Goal: Task Accomplishment & Management: Complete application form

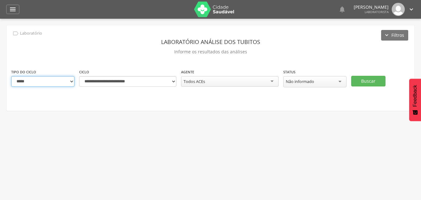
click at [71, 80] on select "**********" at bounding box center [42, 81] width 63 height 11
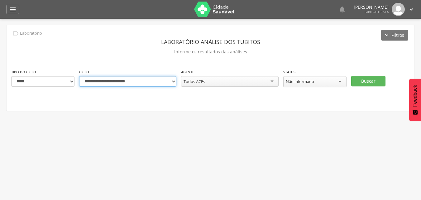
click at [171, 83] on select "**********" at bounding box center [127, 81] width 97 height 11
select select "**********"
click at [79, 76] on select "**********" at bounding box center [127, 81] width 97 height 11
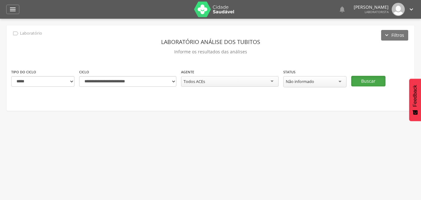
click at [364, 80] on button "Buscar" at bounding box center [368, 81] width 34 height 11
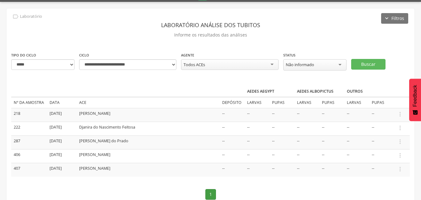
scroll to position [31, 0]
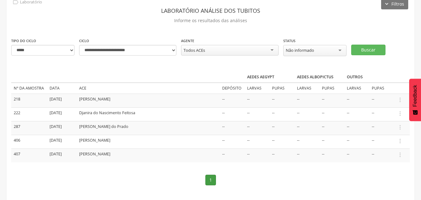
click at [399, 103] on td " Informar resultado" at bounding box center [402, 100] width 16 height 14
click at [399, 100] on icon "" at bounding box center [399, 99] width 7 height 7
click at [377, 90] on link "Informar resultado" at bounding box center [378, 89] width 49 height 8
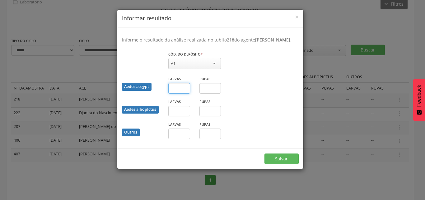
click at [177, 93] on input "text" at bounding box center [179, 88] width 22 height 11
click at [210, 93] on input "text" at bounding box center [211, 88] width 22 height 11
type input "*"
click at [284, 162] on button "Salvar" at bounding box center [282, 158] width 34 height 11
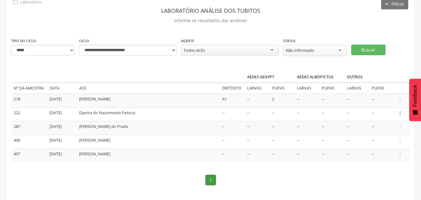
click at [399, 113] on icon "" at bounding box center [399, 113] width 7 height 7
click at [387, 104] on link "Informar resultado" at bounding box center [378, 103] width 49 height 8
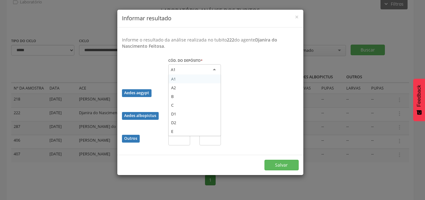
click at [213, 71] on div "A1" at bounding box center [194, 69] width 53 height 11
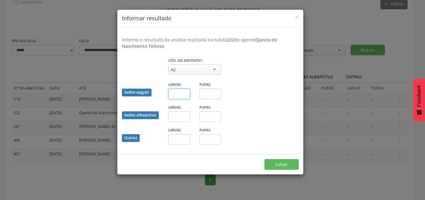
click at [176, 94] on input "text" at bounding box center [179, 93] width 22 height 11
type input "*"
click at [277, 163] on button "Salvar" at bounding box center [282, 164] width 34 height 11
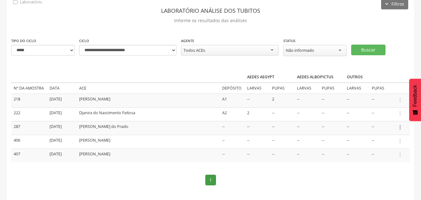
click at [400, 128] on icon "" at bounding box center [399, 127] width 7 height 7
click at [385, 117] on link "Informar resultado" at bounding box center [378, 117] width 49 height 8
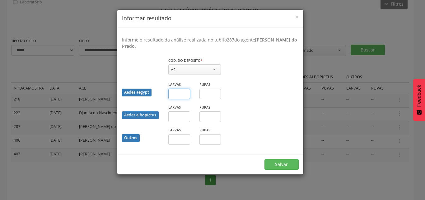
click at [185, 96] on input "text" at bounding box center [179, 93] width 22 height 11
type input "*"
click at [207, 96] on input "text" at bounding box center [211, 93] width 22 height 11
type input "*"
click at [276, 163] on button "Salvar" at bounding box center [282, 164] width 34 height 11
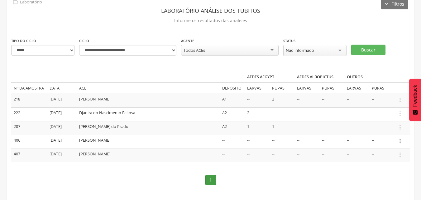
click at [401, 141] on icon "" at bounding box center [399, 140] width 7 height 7
click at [386, 129] on link "Informar resultado" at bounding box center [378, 130] width 49 height 8
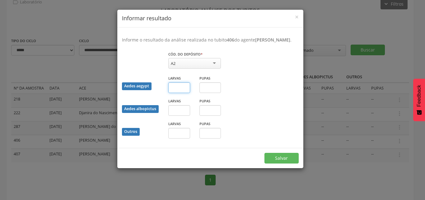
click at [184, 88] on input "text" at bounding box center [179, 87] width 22 height 11
type input "*"
click at [182, 135] on input "text" at bounding box center [179, 133] width 22 height 11
type input "*"
click at [276, 158] on button "Salvar" at bounding box center [282, 158] width 34 height 11
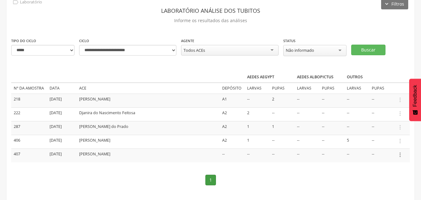
click at [398, 154] on icon "" at bounding box center [399, 154] width 7 height 7
click at [382, 144] on link "Informar resultado" at bounding box center [378, 144] width 49 height 8
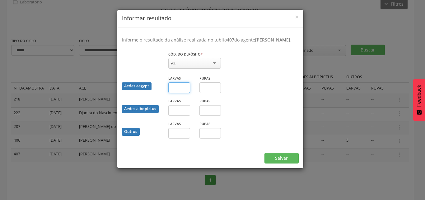
click at [185, 89] on input "text" at bounding box center [179, 87] width 22 height 11
type input "*"
click at [274, 159] on button "Salvar" at bounding box center [282, 158] width 34 height 11
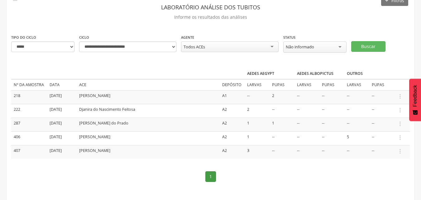
scroll to position [40, 0]
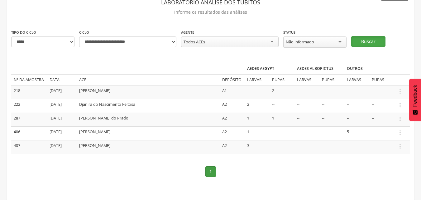
click at [363, 41] on button "Buscar" at bounding box center [368, 41] width 34 height 11
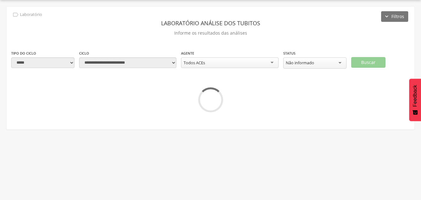
scroll to position [19, 0]
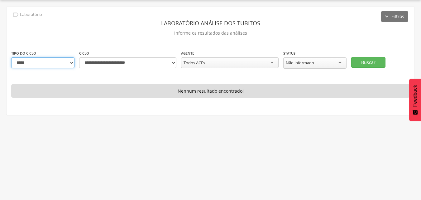
click at [70, 64] on select "**********" at bounding box center [42, 62] width 63 height 11
select select "*"
click at [11, 57] on select "**********" at bounding box center [42, 62] width 63 height 11
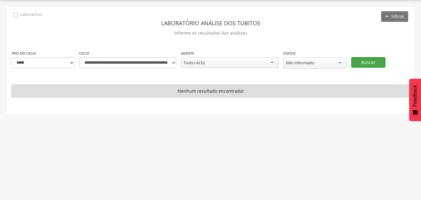
click at [357, 62] on button "Buscar" at bounding box center [368, 62] width 34 height 11
click at [71, 63] on select "**********" at bounding box center [42, 62] width 63 height 11
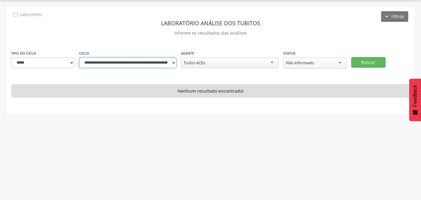
click at [174, 64] on select "**********" at bounding box center [127, 62] width 97 height 11
select select "**********"
click at [79, 57] on select "**********" at bounding box center [127, 62] width 97 height 11
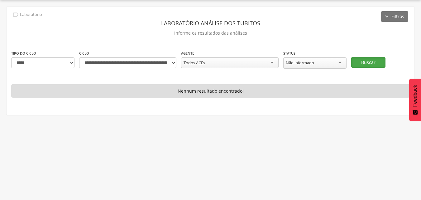
click at [364, 61] on button "Buscar" at bounding box center [368, 62] width 34 height 11
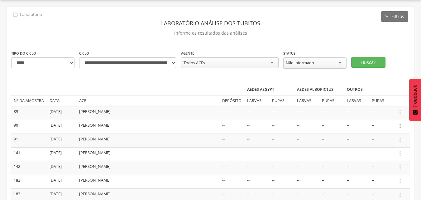
click at [400, 126] on icon "" at bounding box center [399, 125] width 7 height 7
click at [383, 114] on link "Informar resultado" at bounding box center [378, 115] width 49 height 8
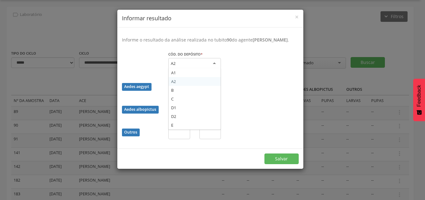
click at [171, 64] on div "A2" at bounding box center [194, 63] width 53 height 11
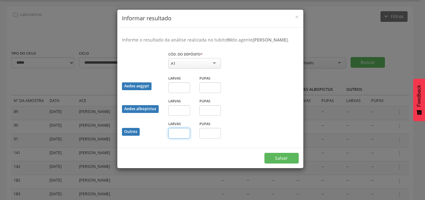
click at [178, 130] on input "text" at bounding box center [179, 133] width 22 height 11
type input "*"
drag, startPoint x: 211, startPoint y: 128, endPoint x: 214, endPoint y: 131, distance: 4.4
click at [214, 131] on input "text" at bounding box center [211, 133] width 22 height 11
type input "*"
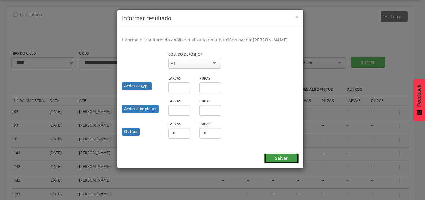
click at [280, 156] on button "Salvar" at bounding box center [282, 158] width 34 height 11
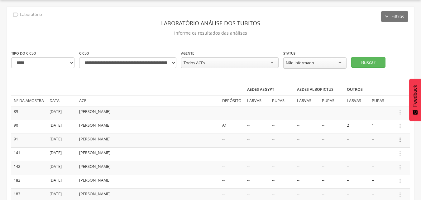
click at [400, 140] on icon "" at bounding box center [399, 139] width 7 height 7
click at [391, 129] on link "Informar resultado" at bounding box center [378, 129] width 49 height 8
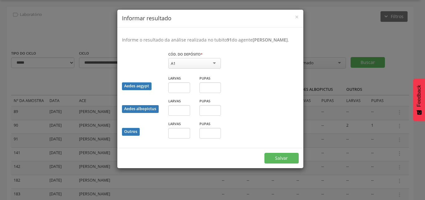
click at [189, 61] on div "A1" at bounding box center [194, 63] width 53 height 11
click at [181, 132] on input "text" at bounding box center [179, 133] width 22 height 11
type input "*"
click at [280, 158] on button "Salvar" at bounding box center [282, 158] width 34 height 11
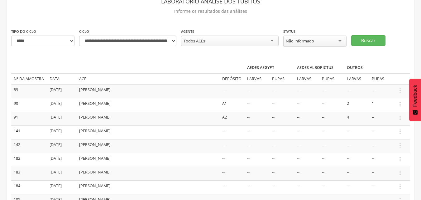
scroll to position [50, 0]
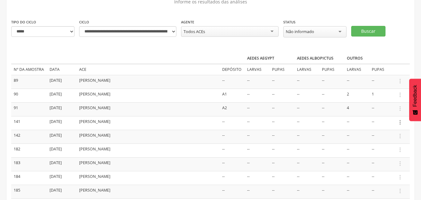
click at [400, 122] on icon "" at bounding box center [399, 122] width 7 height 7
click at [373, 110] on link "Informar resultado" at bounding box center [378, 112] width 49 height 8
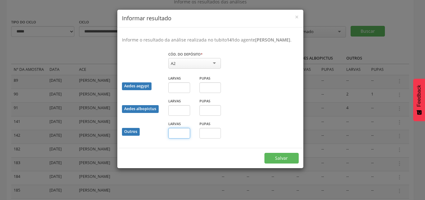
click at [173, 138] on input "text" at bounding box center [179, 133] width 22 height 11
type input "*"
click at [214, 138] on input "text" at bounding box center [211, 133] width 22 height 11
type input "*"
click at [282, 163] on button "Salvar" at bounding box center [282, 158] width 34 height 11
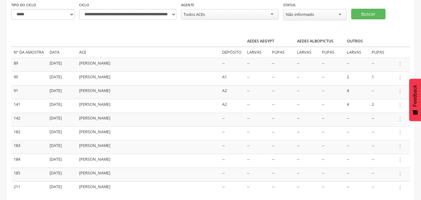
scroll to position [81, 0]
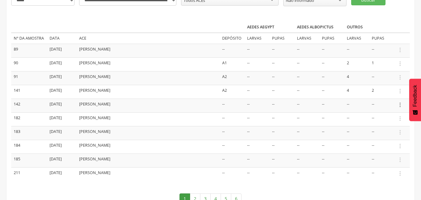
click at [399, 105] on icon "" at bounding box center [399, 104] width 7 height 7
click at [386, 93] on link "Informar resultado" at bounding box center [378, 94] width 49 height 8
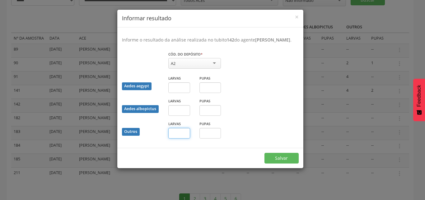
click at [177, 137] on input "text" at bounding box center [179, 133] width 22 height 11
type input "*"
click at [210, 137] on input "text" at bounding box center [211, 133] width 22 height 11
type input "*"
click at [291, 163] on button "Salvar" at bounding box center [282, 158] width 34 height 11
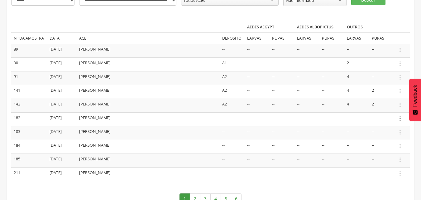
click at [399, 119] on icon "" at bounding box center [399, 118] width 7 height 7
click at [381, 109] on link "Informar resultado" at bounding box center [378, 108] width 49 height 8
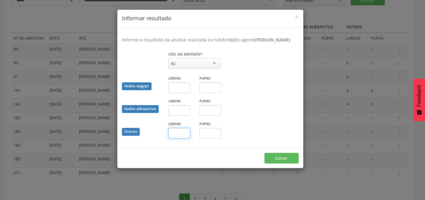
click at [186, 138] on input "text" at bounding box center [179, 133] width 22 height 11
type input "**"
click at [274, 163] on button "Salvar" at bounding box center [282, 158] width 34 height 11
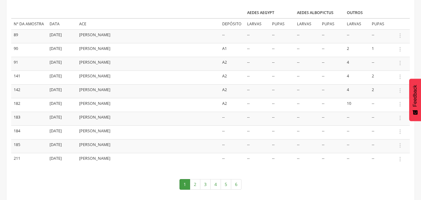
scroll to position [108, 0]
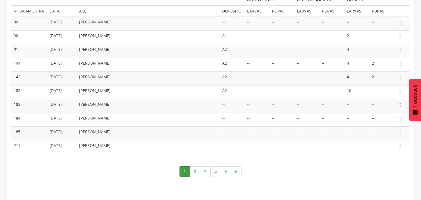
click at [400, 105] on icon "" at bounding box center [399, 105] width 7 height 7
click at [386, 93] on link "Informar resultado" at bounding box center [378, 95] width 49 height 8
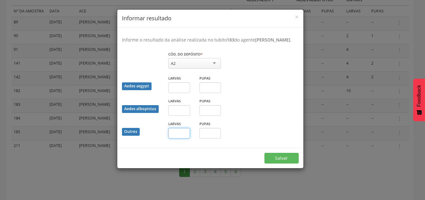
click at [181, 137] on input "text" at bounding box center [179, 133] width 22 height 11
type input "*"
click at [278, 163] on button "Salvar" at bounding box center [282, 158] width 34 height 11
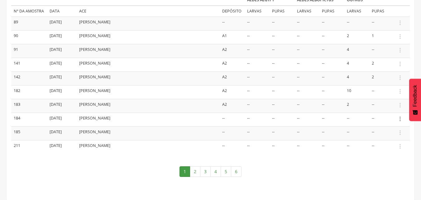
click at [400, 120] on icon "" at bounding box center [399, 118] width 7 height 7
click at [384, 108] on link "Informar resultado" at bounding box center [378, 108] width 49 height 8
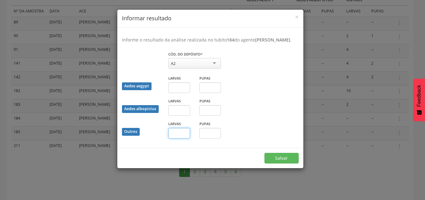
click at [179, 134] on input "text" at bounding box center [179, 133] width 22 height 11
type input "*"
click at [285, 163] on button "Salvar" at bounding box center [282, 158] width 34 height 11
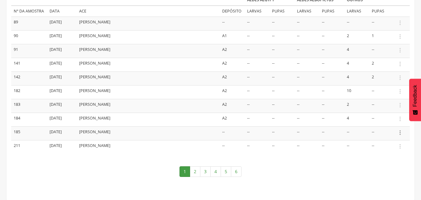
click at [400, 132] on icon "" at bounding box center [399, 132] width 7 height 7
click at [387, 123] on link "Informar resultado" at bounding box center [378, 122] width 49 height 8
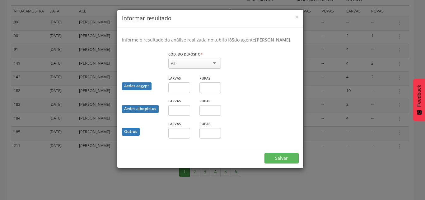
click at [342, 105] on div "× Informar resultado Informe o resultado da análise realizada no tubito 185 do …" at bounding box center [212, 100] width 425 height 200
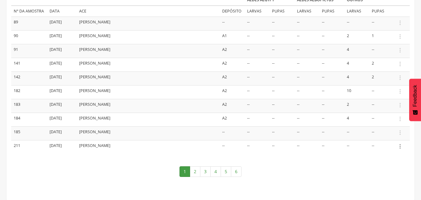
click at [400, 147] on icon "" at bounding box center [399, 146] width 7 height 7
click at [390, 134] on link "Informar resultado" at bounding box center [378, 136] width 49 height 8
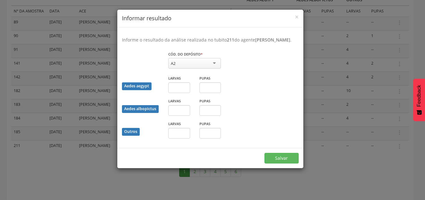
click at [317, 158] on div "× Informar resultado Informe o resultado da análise realizada no tubito 211 do …" at bounding box center [212, 100] width 425 height 200
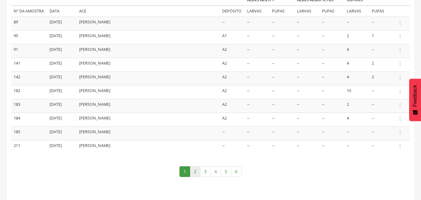
click at [194, 173] on link "2" at bounding box center [195, 171] width 11 height 11
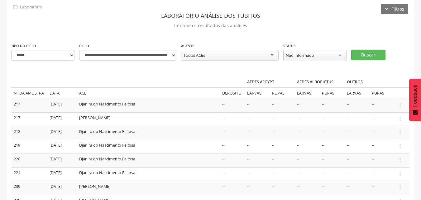
scroll to position [46, 0]
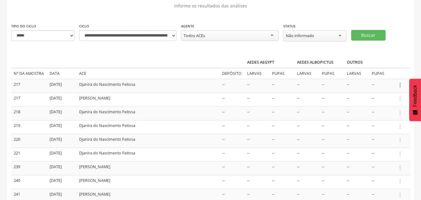
click at [400, 84] on icon "" at bounding box center [399, 85] width 7 height 7
click at [381, 75] on link "Informar resultado" at bounding box center [378, 75] width 49 height 8
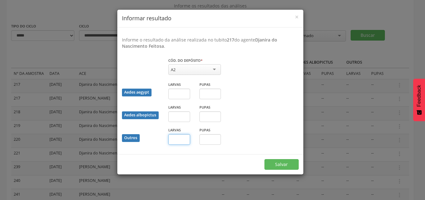
click at [179, 137] on input "text" at bounding box center [179, 139] width 22 height 11
type input "*"
click at [272, 167] on button "Salvar" at bounding box center [282, 164] width 34 height 11
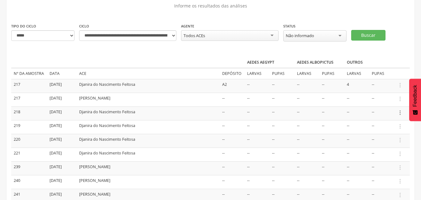
click at [398, 113] on icon "" at bounding box center [399, 112] width 7 height 7
click at [386, 103] on link "Informar resultado" at bounding box center [378, 102] width 49 height 8
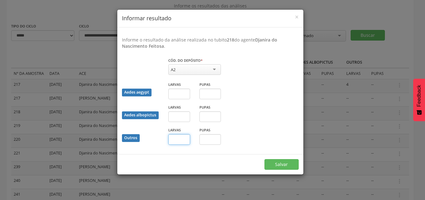
click at [176, 141] on input "text" at bounding box center [179, 139] width 22 height 11
type input "*"
click at [212, 140] on input "text" at bounding box center [211, 139] width 22 height 11
type input "*"
click at [284, 166] on button "Salvar" at bounding box center [282, 164] width 34 height 11
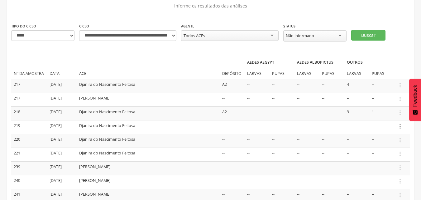
click at [400, 127] on icon "" at bounding box center [399, 126] width 7 height 7
click at [383, 113] on link "Informar resultado" at bounding box center [378, 116] width 49 height 8
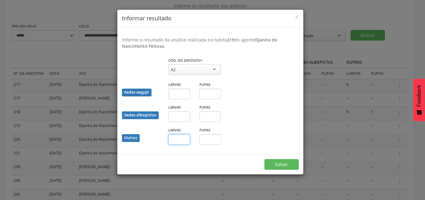
click at [185, 144] on input "text" at bounding box center [179, 139] width 22 height 11
type input "**"
click at [281, 162] on button "Salvar" at bounding box center [282, 164] width 34 height 11
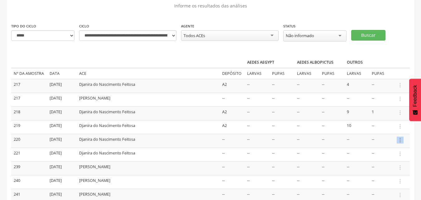
drag, startPoint x: 402, startPoint y: 139, endPoint x: 397, endPoint y: 140, distance: 5.4
click at [397, 140] on icon "" at bounding box center [399, 139] width 7 height 7
click at [380, 130] on link "Informar resultado" at bounding box center [378, 129] width 49 height 8
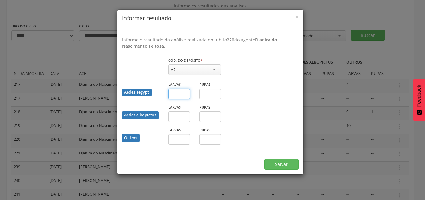
click at [180, 95] on input "text" at bounding box center [179, 93] width 22 height 11
type input "*"
click at [213, 93] on input "text" at bounding box center [211, 93] width 22 height 11
type input "*"
click at [178, 139] on input "text" at bounding box center [179, 139] width 22 height 11
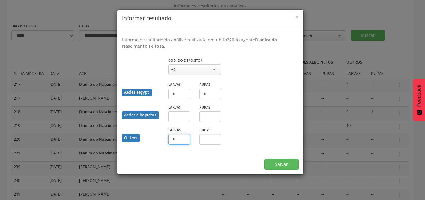
type input "*"
drag, startPoint x: 178, startPoint y: 139, endPoint x: 284, endPoint y: 165, distance: 108.4
click at [284, 165] on button "Salvar" at bounding box center [282, 164] width 34 height 11
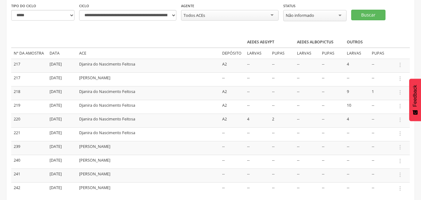
scroll to position [77, 0]
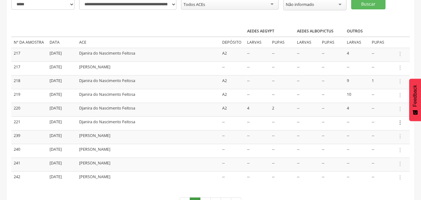
click at [401, 122] on icon "" at bounding box center [399, 122] width 7 height 7
click at [390, 111] on link "Informar resultado" at bounding box center [378, 112] width 49 height 8
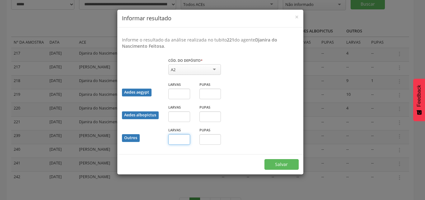
click at [187, 138] on input "text" at bounding box center [179, 139] width 22 height 11
type input "*"
click at [280, 165] on button "Salvar" at bounding box center [282, 164] width 34 height 11
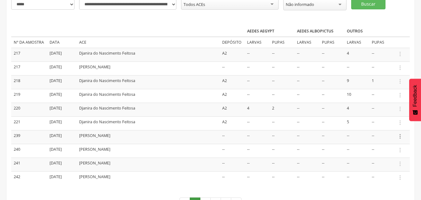
click at [399, 138] on icon "" at bounding box center [399, 136] width 7 height 7
click at [386, 125] on link "Informar resultado" at bounding box center [378, 126] width 49 height 8
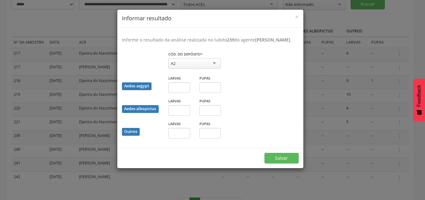
click at [366, 131] on div "× Informar resultado Informe o resultado da análise realizada no tubito 239 do …" at bounding box center [212, 100] width 425 height 200
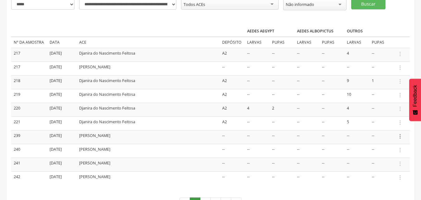
click at [399, 135] on icon "" at bounding box center [399, 136] width 7 height 7
click at [384, 126] on link "Informar resultado" at bounding box center [378, 126] width 49 height 8
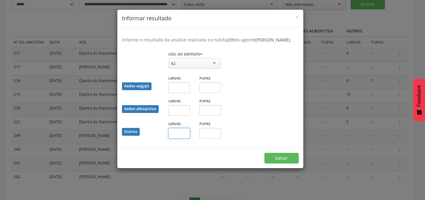
click at [174, 138] on input "text" at bounding box center [179, 133] width 22 height 11
type input "*"
click at [277, 163] on button "Salvar" at bounding box center [282, 158] width 34 height 11
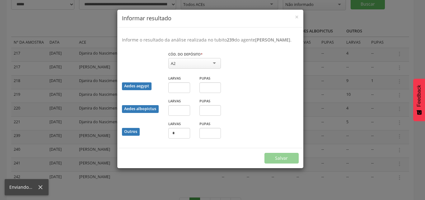
drag, startPoint x: 288, startPoint y: 146, endPoint x: 174, endPoint y: 20, distance: 170.0
click at [319, 72] on div "× Informar resultado Informe o resultado da análise realizada no tubito 239 do …" at bounding box center [212, 100] width 425 height 200
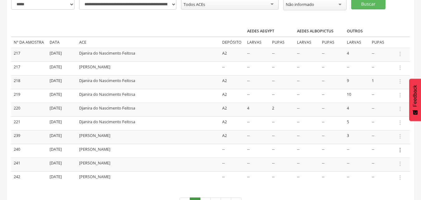
click at [398, 149] on icon "" at bounding box center [399, 149] width 7 height 7
click at [389, 139] on link "Informar resultado" at bounding box center [378, 139] width 49 height 8
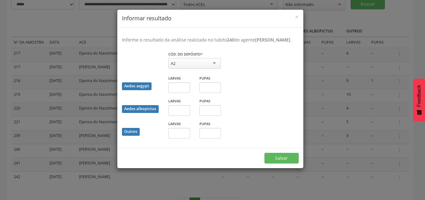
click at [310, 166] on div "× Informar resultado Informe o resultado da análise realizada no tubito 240 do …" at bounding box center [212, 100] width 425 height 200
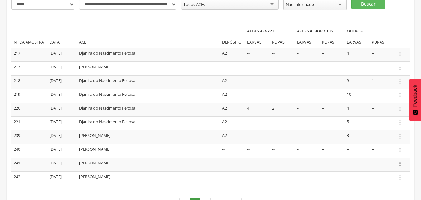
click at [397, 164] on icon "" at bounding box center [399, 163] width 7 height 7
click at [386, 151] on link "Informar resultado" at bounding box center [378, 153] width 49 height 8
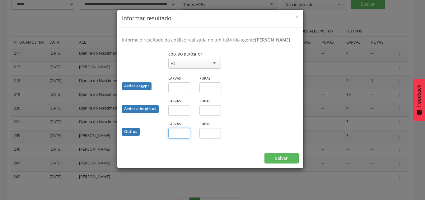
click at [184, 137] on input "text" at bounding box center [179, 133] width 22 height 11
type input "*"
click at [215, 138] on input "text" at bounding box center [211, 133] width 22 height 11
type input "*"
click at [288, 161] on button "Salvar" at bounding box center [282, 158] width 34 height 11
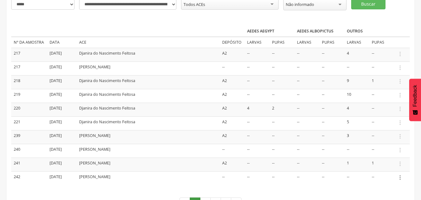
click at [399, 176] on icon "" at bounding box center [399, 177] width 7 height 7
click at [383, 165] on link "Informar resultado" at bounding box center [378, 167] width 49 height 8
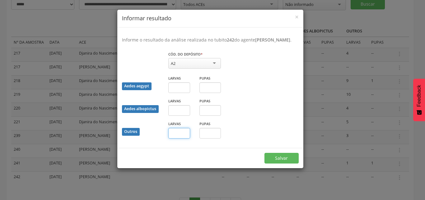
click at [184, 138] on input "text" at bounding box center [179, 133] width 22 height 11
type input "*"
click at [278, 163] on button "Salvar" at bounding box center [282, 158] width 34 height 11
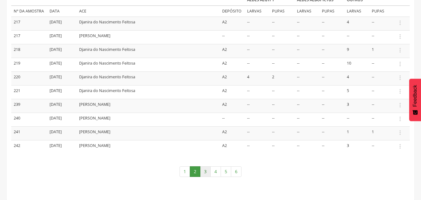
click at [207, 170] on link "3" at bounding box center [205, 171] width 11 height 11
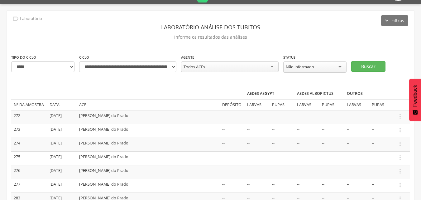
scroll to position [46, 0]
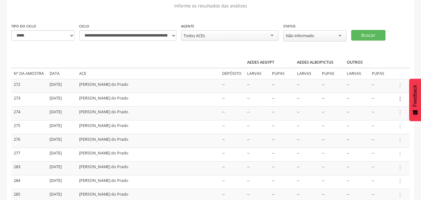
click at [400, 98] on icon "" at bounding box center [399, 98] width 7 height 7
click at [388, 88] on link "Informar resultado" at bounding box center [378, 88] width 49 height 8
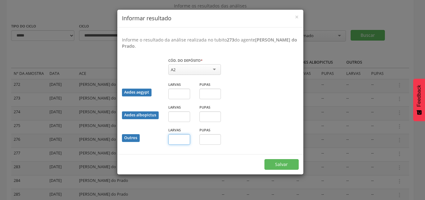
click at [183, 141] on input "text" at bounding box center [179, 139] width 22 height 11
type input "*"
click at [271, 164] on button "Salvar" at bounding box center [282, 164] width 34 height 11
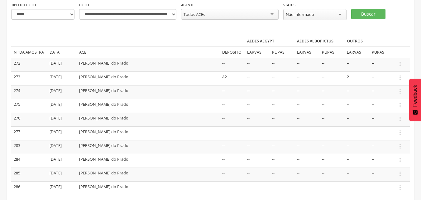
scroll to position [77, 0]
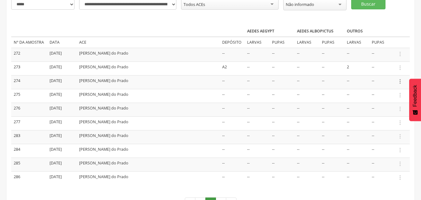
click at [400, 80] on icon "" at bounding box center [399, 81] width 7 height 7
click at [386, 70] on link "Informar resultado" at bounding box center [378, 71] width 49 height 8
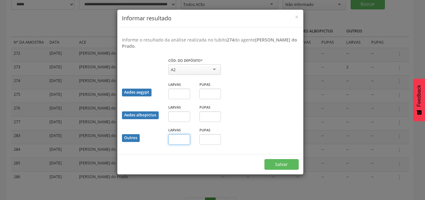
click at [181, 142] on input "text" at bounding box center [179, 139] width 22 height 11
type input "*"
click at [278, 166] on button "Salvar" at bounding box center [282, 164] width 34 height 11
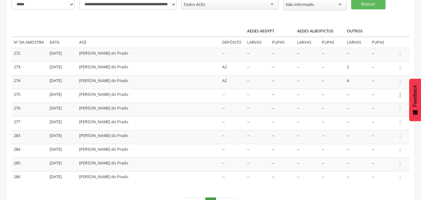
click at [399, 96] on icon "" at bounding box center [399, 95] width 7 height 7
click at [377, 86] on link "Informar resultado" at bounding box center [378, 85] width 49 height 8
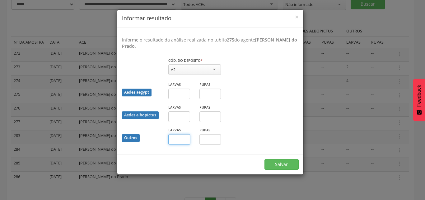
click at [175, 139] on input "text" at bounding box center [179, 139] width 22 height 11
type input "*"
click at [285, 167] on button "Salvar" at bounding box center [282, 164] width 34 height 11
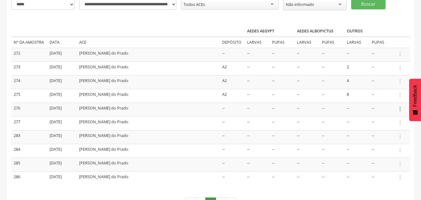
click at [402, 107] on icon "" at bounding box center [399, 108] width 7 height 7
click at [391, 99] on link "Informar resultado" at bounding box center [378, 98] width 49 height 8
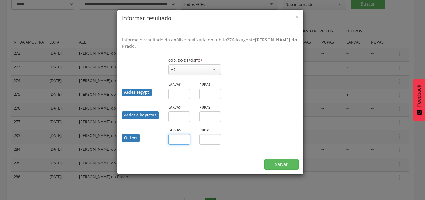
click at [185, 142] on input "text" at bounding box center [179, 139] width 22 height 11
type input "*"
click at [207, 141] on input "text" at bounding box center [211, 139] width 22 height 11
type input "*"
click at [283, 166] on button "Salvar" at bounding box center [282, 164] width 34 height 11
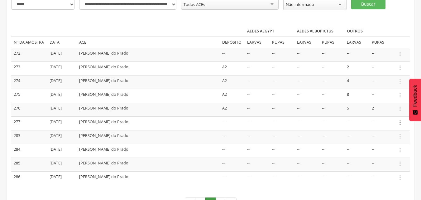
click at [399, 123] on icon "" at bounding box center [399, 122] width 7 height 7
click at [381, 110] on link "Informar resultado" at bounding box center [378, 112] width 49 height 8
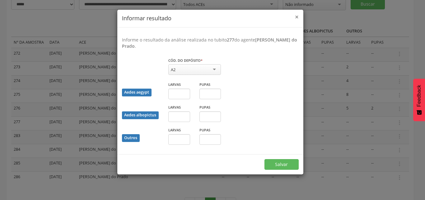
click at [297, 17] on span "×" at bounding box center [297, 16] width 4 height 9
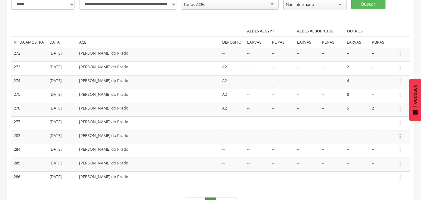
drag, startPoint x: 401, startPoint y: 137, endPoint x: 397, endPoint y: 133, distance: 5.3
click at [400, 136] on icon "" at bounding box center [399, 136] width 7 height 7
click at [386, 121] on ul "Informar resultado" at bounding box center [378, 126] width 50 height 12
click at [399, 139] on td " Informar resultado" at bounding box center [402, 137] width 16 height 14
drag, startPoint x: 399, startPoint y: 137, endPoint x: 392, endPoint y: 135, distance: 6.8
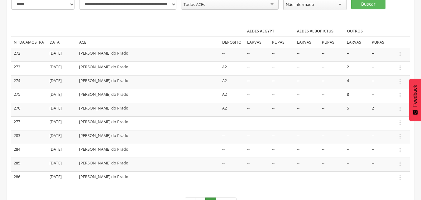
click at [397, 137] on icon "" at bounding box center [399, 136] width 7 height 7
click at [379, 124] on link "Informar resultado" at bounding box center [378, 126] width 49 height 8
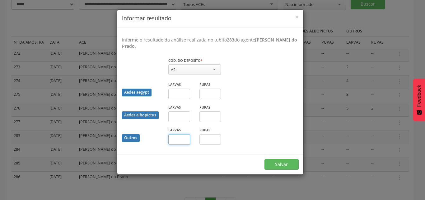
click at [182, 141] on input "text" at bounding box center [179, 139] width 22 height 11
type input "*"
click at [291, 164] on button "Salvar" at bounding box center [282, 164] width 34 height 11
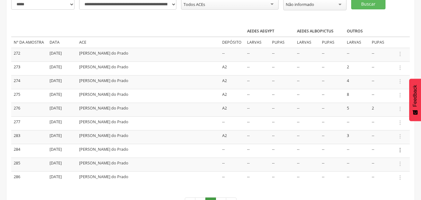
click at [398, 150] on icon "" at bounding box center [399, 149] width 7 height 7
click at [377, 140] on link "Informar resultado" at bounding box center [378, 139] width 49 height 8
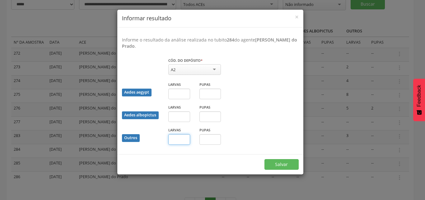
click at [173, 141] on input "text" at bounding box center [179, 139] width 22 height 11
type input "**"
click at [279, 164] on button "Salvar" at bounding box center [282, 164] width 34 height 11
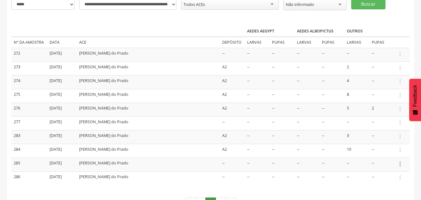
click at [400, 164] on icon "" at bounding box center [399, 163] width 7 height 7
click at [384, 150] on link "Informar resultado" at bounding box center [378, 153] width 49 height 8
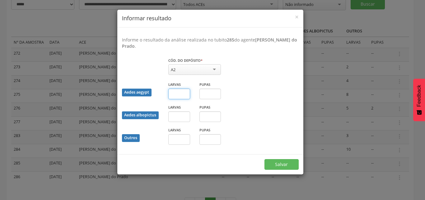
click at [177, 95] on input "text" at bounding box center [179, 93] width 22 height 11
type input "*"
click at [279, 164] on button "Salvar" at bounding box center [282, 164] width 34 height 11
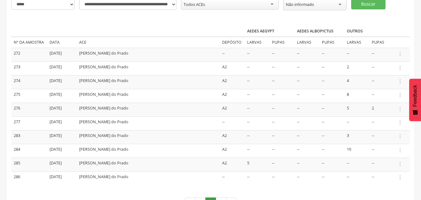
scroll to position [108, 0]
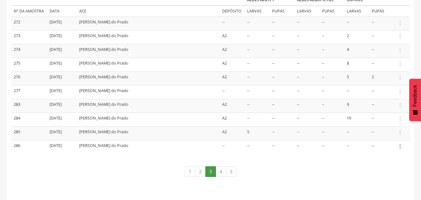
click at [401, 147] on icon "" at bounding box center [399, 146] width 7 height 7
click at [386, 134] on link "Informar resultado" at bounding box center [378, 136] width 49 height 8
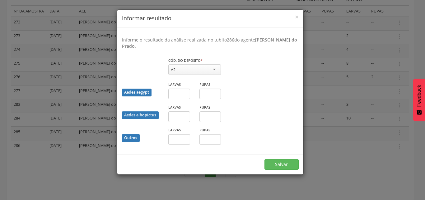
click at [341, 160] on div "× Informar resultado Informe o resultado da análise realizada no tubito 286 do …" at bounding box center [212, 100] width 425 height 200
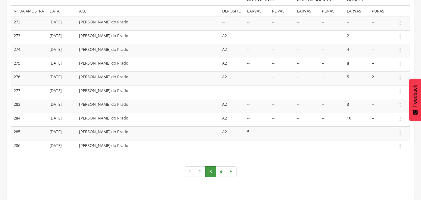
click at [400, 149] on td " Informar resultado" at bounding box center [402, 146] width 16 height 13
click at [400, 146] on icon "" at bounding box center [399, 146] width 7 height 7
click at [371, 134] on link "Informar resultado" at bounding box center [378, 136] width 49 height 8
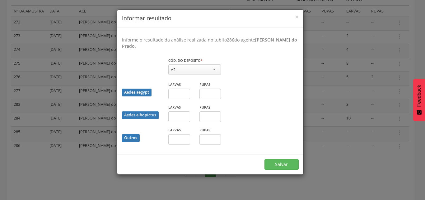
click at [53, 167] on div "× Informar resultado Informe o resultado da análise realizada no tubito 286 do …" at bounding box center [212, 100] width 425 height 200
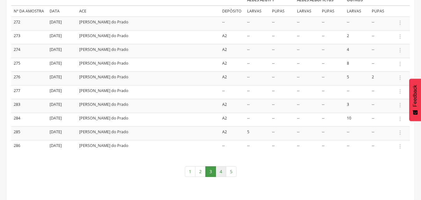
click at [222, 170] on link "4" at bounding box center [220, 171] width 11 height 11
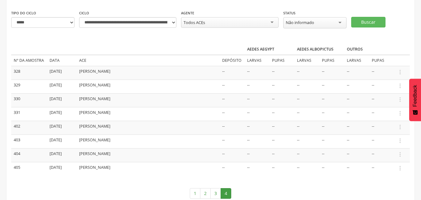
scroll to position [50, 0]
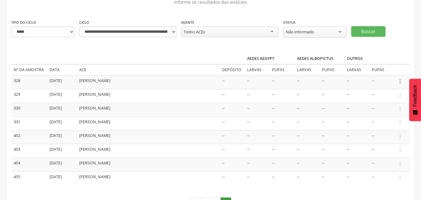
click at [400, 80] on icon "" at bounding box center [399, 81] width 7 height 7
click at [390, 67] on link "Informar resultado" at bounding box center [378, 71] width 49 height 8
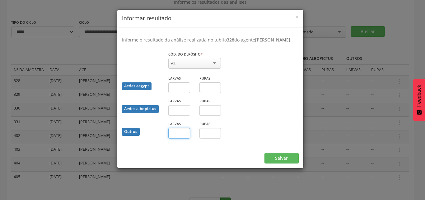
click at [178, 136] on input "text" at bounding box center [179, 133] width 22 height 11
type input "*"
click at [206, 138] on input "text" at bounding box center [211, 133] width 22 height 11
type input "*"
click at [272, 162] on button "Salvar" at bounding box center [282, 158] width 34 height 11
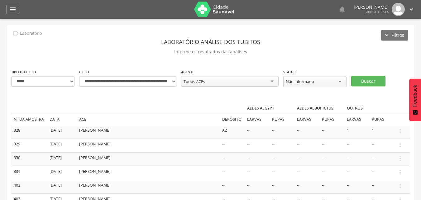
scroll to position [31, 0]
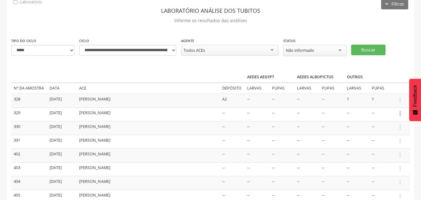
click at [398, 113] on icon "" at bounding box center [399, 113] width 7 height 7
click at [388, 105] on link "Informar resultado" at bounding box center [378, 103] width 49 height 8
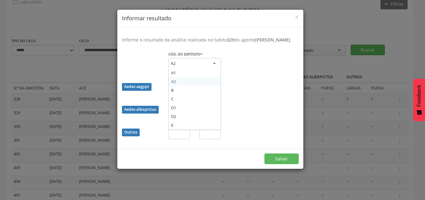
click at [210, 69] on div "A2" at bounding box center [194, 63] width 53 height 11
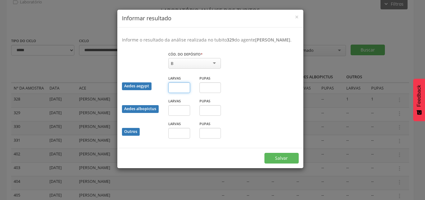
click at [173, 93] on input "text" at bounding box center [179, 87] width 22 height 11
type input "*"
click at [177, 138] on input "text" at bounding box center [179, 133] width 22 height 11
type input "*"
click at [284, 163] on button "Salvar" at bounding box center [282, 158] width 34 height 11
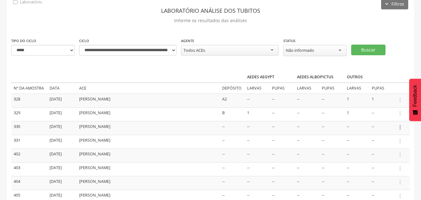
click at [400, 127] on icon "" at bounding box center [399, 127] width 7 height 7
click at [387, 116] on link "Informar resultado" at bounding box center [378, 117] width 49 height 8
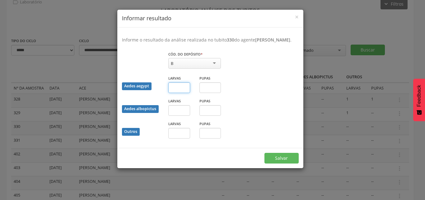
click at [175, 93] on input "text" at bounding box center [179, 87] width 22 height 11
type input "*"
click at [181, 138] on input "text" at bounding box center [179, 133] width 22 height 11
type input "*"
click at [283, 163] on button "Salvar" at bounding box center [282, 158] width 34 height 11
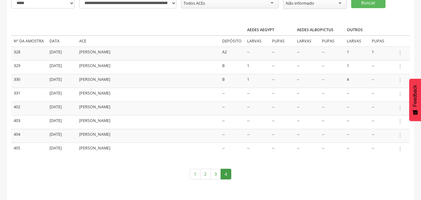
scroll to position [81, 0]
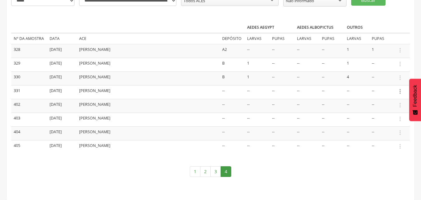
click at [399, 92] on icon "" at bounding box center [399, 91] width 7 height 7
click at [378, 80] on link "Informar resultado" at bounding box center [378, 81] width 49 height 8
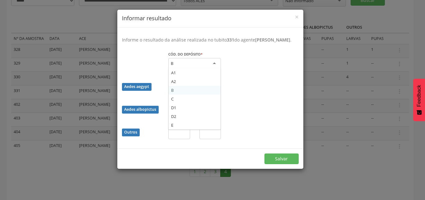
click at [180, 69] on div "B" at bounding box center [194, 63] width 53 height 11
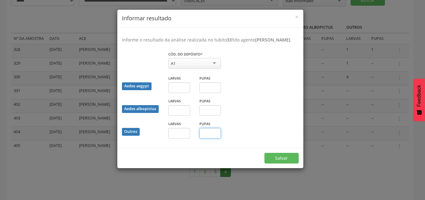
click at [211, 138] on input "text" at bounding box center [211, 133] width 22 height 11
type input "*"
click at [285, 163] on button "Salvar" at bounding box center [282, 158] width 34 height 11
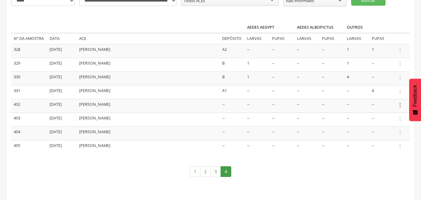
click at [400, 106] on icon "" at bounding box center [399, 105] width 7 height 7
click at [388, 96] on link "Informar resultado" at bounding box center [378, 95] width 49 height 8
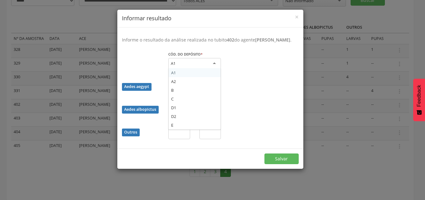
click at [175, 66] on div "A1" at bounding box center [173, 63] width 5 height 6
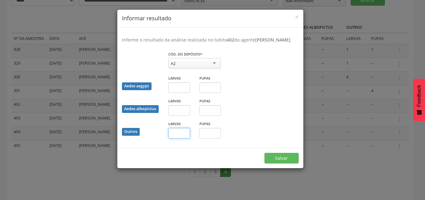
click at [175, 134] on input "text" at bounding box center [179, 133] width 22 height 11
type input "*"
click at [277, 156] on button "Salvar" at bounding box center [282, 158] width 34 height 11
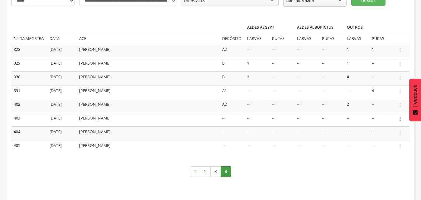
click at [399, 120] on icon "" at bounding box center [399, 118] width 7 height 7
click at [377, 109] on link "Informar resultado" at bounding box center [378, 108] width 49 height 8
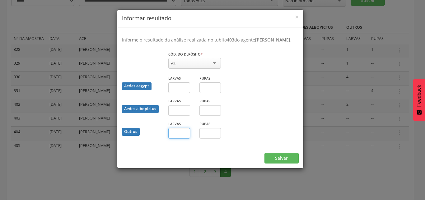
click at [183, 135] on input "text" at bounding box center [179, 133] width 22 height 11
type input "*"
click at [275, 157] on button "Salvar" at bounding box center [282, 158] width 34 height 11
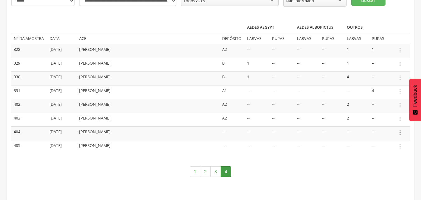
click at [399, 132] on icon "" at bounding box center [399, 132] width 7 height 7
click at [375, 119] on link "Informar resultado" at bounding box center [378, 122] width 49 height 8
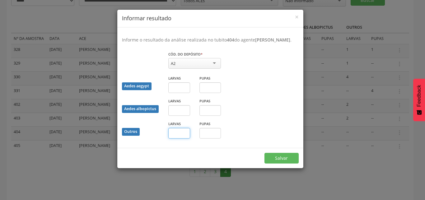
click at [175, 133] on input "text" at bounding box center [179, 133] width 22 height 11
type input "*"
click at [282, 161] on button "Salvar" at bounding box center [282, 158] width 34 height 11
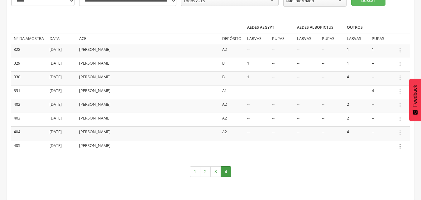
click at [400, 148] on icon "" at bounding box center [399, 146] width 7 height 7
click at [392, 135] on link "Informar resultado" at bounding box center [378, 136] width 49 height 8
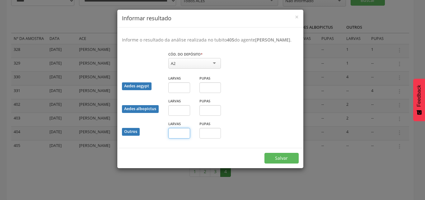
click at [180, 128] on input "text" at bounding box center [179, 133] width 22 height 11
type input "**"
click at [285, 155] on button "Salvar" at bounding box center [282, 158] width 34 height 11
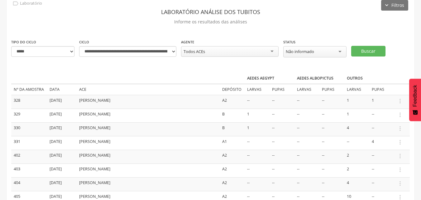
scroll to position [0, 0]
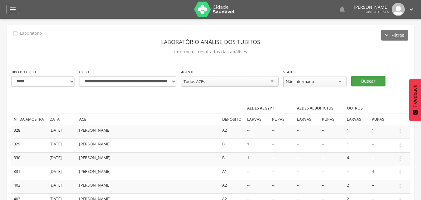
click at [358, 82] on button "Buscar" at bounding box center [368, 81] width 34 height 11
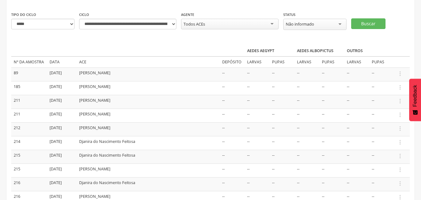
scroll to position [31, 0]
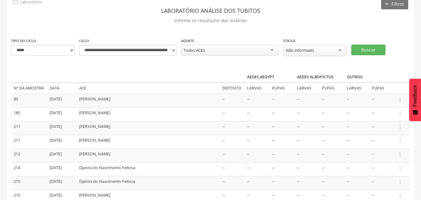
drag, startPoint x: 399, startPoint y: 100, endPoint x: 390, endPoint y: 96, distance: 9.5
click at [399, 99] on icon "" at bounding box center [399, 99] width 7 height 7
click at [381, 91] on link "Informar resultado" at bounding box center [378, 89] width 49 height 8
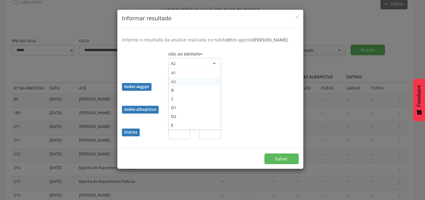
click at [214, 66] on div "A2" at bounding box center [194, 63] width 53 height 11
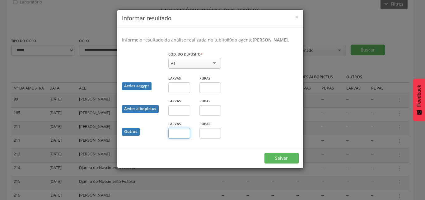
click at [184, 133] on input "text" at bounding box center [179, 133] width 22 height 11
type input "*"
click at [281, 160] on button "Salvar" at bounding box center [282, 158] width 34 height 11
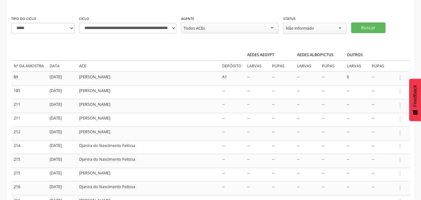
scroll to position [62, 0]
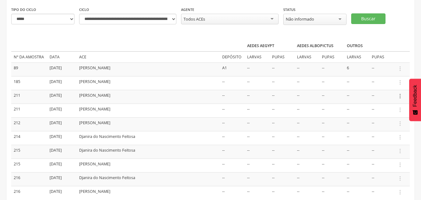
click at [399, 95] on icon "" at bounding box center [399, 95] width 7 height 7
click at [383, 84] on link "Informar resultado" at bounding box center [378, 86] width 49 height 8
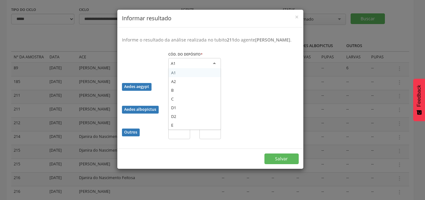
click at [212, 69] on div "A1" at bounding box center [194, 63] width 53 height 11
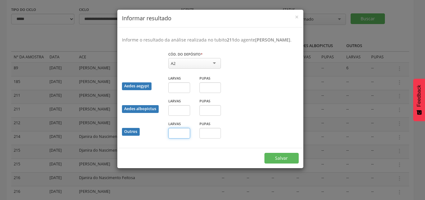
click at [173, 138] on input "text" at bounding box center [179, 133] width 22 height 11
type input "*"
click at [206, 138] on input "text" at bounding box center [211, 133] width 22 height 11
type input "*"
drag, startPoint x: 288, startPoint y: 165, endPoint x: 286, endPoint y: 161, distance: 5.0
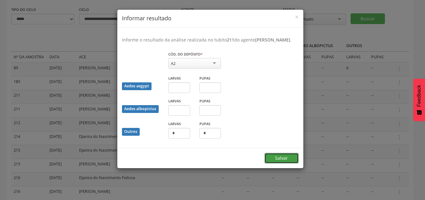
click at [288, 163] on button "Salvar" at bounding box center [282, 158] width 34 height 11
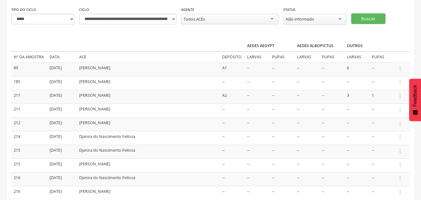
drag, startPoint x: 400, startPoint y: 125, endPoint x: 395, endPoint y: 122, distance: 5.2
click at [399, 124] on icon "" at bounding box center [399, 123] width 7 height 7
click at [380, 111] on link "Informar resultado" at bounding box center [378, 113] width 49 height 8
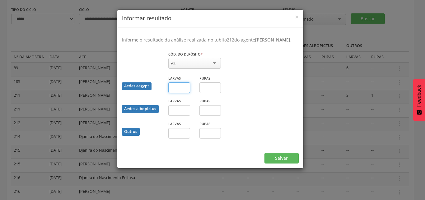
drag, startPoint x: 176, startPoint y: 95, endPoint x: 174, endPoint y: 91, distance: 5.0
click at [176, 93] on input "text" at bounding box center [179, 87] width 22 height 11
click at [212, 93] on input "text" at bounding box center [211, 87] width 22 height 11
type input "*"
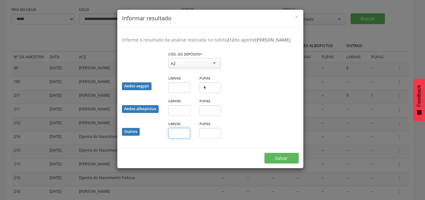
click at [175, 138] on input "text" at bounding box center [179, 133] width 22 height 11
type input "*"
click at [295, 161] on button "Salvar" at bounding box center [282, 158] width 34 height 11
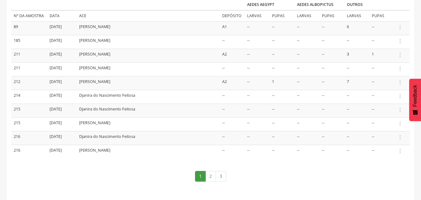
scroll to position [108, 0]
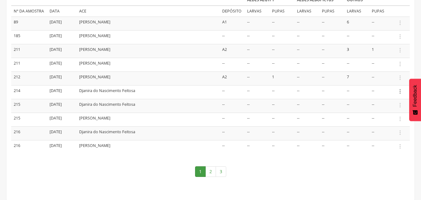
click at [399, 92] on icon "" at bounding box center [399, 91] width 7 height 7
click at [388, 83] on link "Informar resultado" at bounding box center [378, 81] width 49 height 8
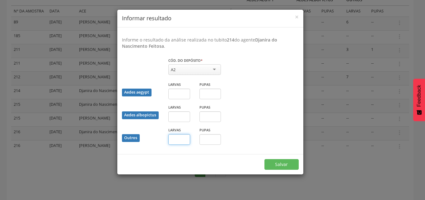
click at [183, 139] on input "text" at bounding box center [179, 139] width 22 height 11
type input "*"
click at [210, 139] on input "text" at bounding box center [211, 139] width 22 height 11
type input "*"
click at [288, 162] on button "Salvar" at bounding box center [282, 164] width 34 height 11
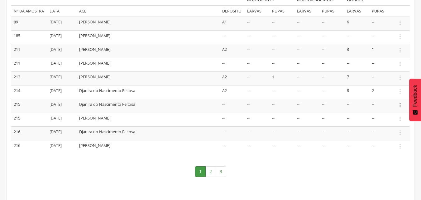
drag, startPoint x: 398, startPoint y: 103, endPoint x: 391, endPoint y: 101, distance: 6.8
click at [397, 103] on icon "" at bounding box center [399, 105] width 7 height 7
click at [384, 93] on link "Informar resultado" at bounding box center [378, 95] width 49 height 8
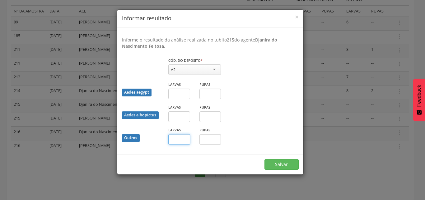
click at [179, 141] on input "text" at bounding box center [179, 139] width 22 height 11
type input "*"
click at [279, 166] on button "Salvar" at bounding box center [282, 164] width 34 height 11
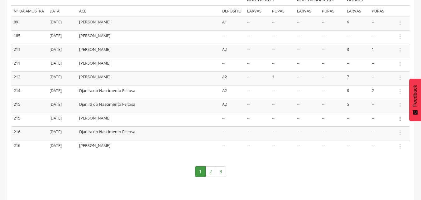
click at [400, 119] on icon "" at bounding box center [399, 118] width 7 height 7
click at [392, 109] on link "Informar resultado" at bounding box center [378, 108] width 49 height 8
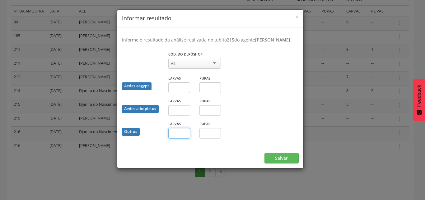
click at [184, 138] on input "text" at bounding box center [179, 133] width 22 height 11
type input "*"
click at [278, 163] on button "Salvar" at bounding box center [282, 158] width 34 height 11
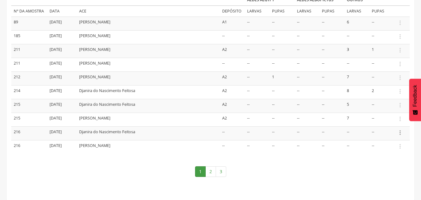
click at [398, 130] on icon "" at bounding box center [399, 132] width 7 height 7
click at [383, 123] on link "Informar resultado" at bounding box center [378, 122] width 49 height 8
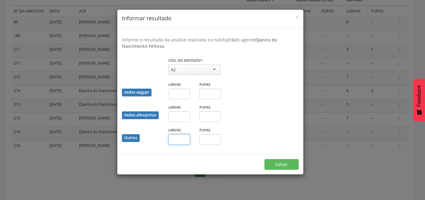
click at [179, 140] on input "text" at bounding box center [179, 139] width 22 height 11
click at [274, 117] on div "Aedes albopictus Larvas Pupas" at bounding box center [210, 115] width 186 height 23
click at [181, 139] on input "text" at bounding box center [179, 139] width 22 height 11
type input "*"
click at [211, 138] on input "text" at bounding box center [211, 139] width 22 height 11
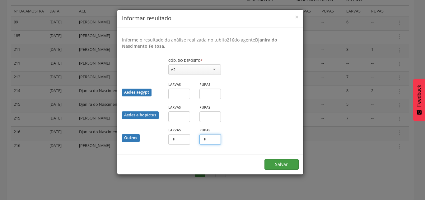
type input "*"
click at [276, 163] on button "Salvar" at bounding box center [282, 164] width 34 height 11
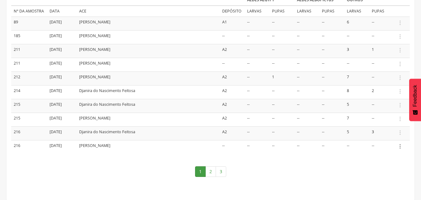
click at [399, 148] on icon "" at bounding box center [399, 146] width 7 height 7
click at [371, 130] on ul "Informar resultado" at bounding box center [378, 136] width 50 height 12
drag, startPoint x: 400, startPoint y: 146, endPoint x: 400, endPoint y: 136, distance: 10.0
click at [400, 146] on icon "" at bounding box center [399, 146] width 7 height 7
click at [377, 134] on link "Informar resultado" at bounding box center [378, 136] width 49 height 8
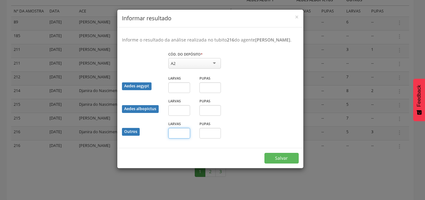
click at [183, 138] on input "text" at bounding box center [179, 133] width 22 height 11
type input "**"
click at [273, 163] on button "Salvar" at bounding box center [282, 158] width 34 height 11
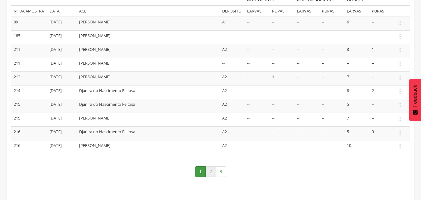
click at [210, 172] on link "2" at bounding box center [210, 171] width 11 height 11
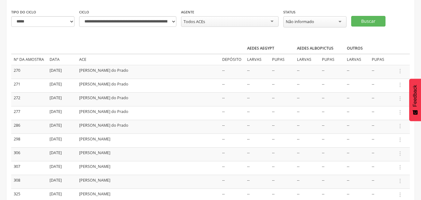
scroll to position [62, 0]
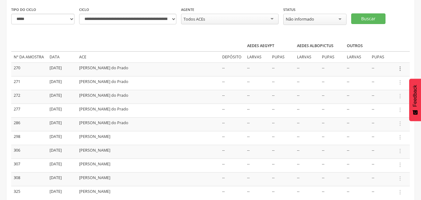
click at [398, 70] on icon "" at bounding box center [399, 68] width 7 height 7
click at [371, 59] on link "Informar resultado" at bounding box center [378, 58] width 49 height 8
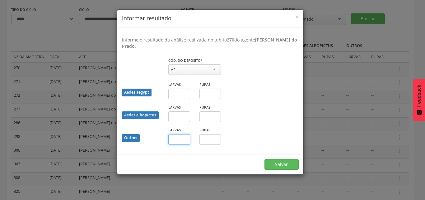
click at [177, 142] on input "text" at bounding box center [179, 139] width 22 height 11
type input "*"
drag, startPoint x: 289, startPoint y: 164, endPoint x: 298, endPoint y: 165, distance: 9.1
click at [290, 164] on button "Salvar" at bounding box center [282, 164] width 34 height 11
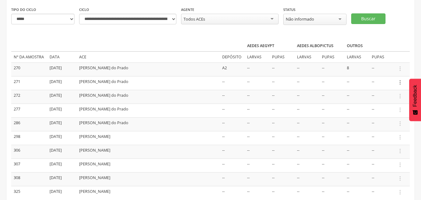
click at [400, 82] on icon "" at bounding box center [399, 82] width 7 height 7
click at [364, 72] on link "Informar resultado" at bounding box center [378, 72] width 49 height 8
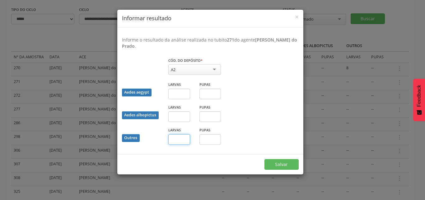
click at [183, 142] on input "text" at bounding box center [179, 139] width 22 height 11
type input "*"
click at [274, 164] on button "Salvar" at bounding box center [282, 164] width 34 height 11
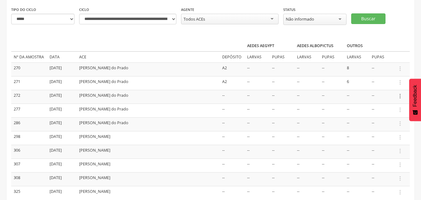
click at [401, 94] on icon "" at bounding box center [399, 95] width 7 height 7
click at [381, 84] on link "Informar resultado" at bounding box center [378, 86] width 49 height 8
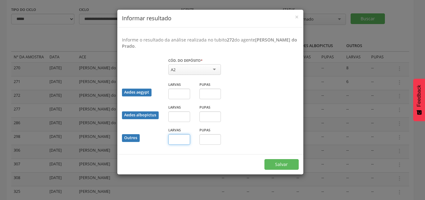
click at [177, 140] on input "text" at bounding box center [179, 139] width 22 height 11
type input "*"
click at [212, 140] on input "text" at bounding box center [211, 139] width 22 height 11
type input "*"
click at [271, 165] on button "Salvar" at bounding box center [282, 164] width 34 height 11
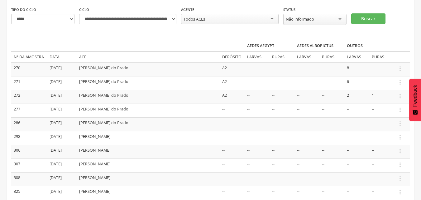
drag, startPoint x: 400, startPoint y: 110, endPoint x: 393, endPoint y: 108, distance: 7.3
click at [400, 111] on icon "" at bounding box center [399, 109] width 7 height 7
click at [384, 97] on link "Informar resultado" at bounding box center [378, 99] width 49 height 8
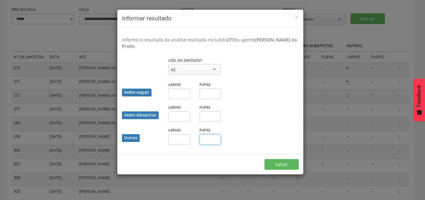
click at [213, 138] on input "text" at bounding box center [211, 139] width 22 height 11
type input "*"
click at [282, 165] on button "Salvar" at bounding box center [282, 164] width 34 height 11
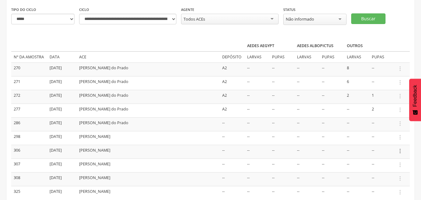
click at [399, 147] on icon "" at bounding box center [399, 150] width 7 height 7
click at [392, 140] on link "Informar resultado" at bounding box center [378, 140] width 49 height 8
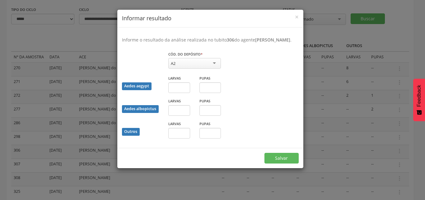
click at [215, 69] on div "A2" at bounding box center [194, 63] width 53 height 11
click at [183, 138] on input "text" at bounding box center [179, 133] width 22 height 11
type input "*"
click at [209, 138] on input "text" at bounding box center [211, 133] width 22 height 11
type input "*"
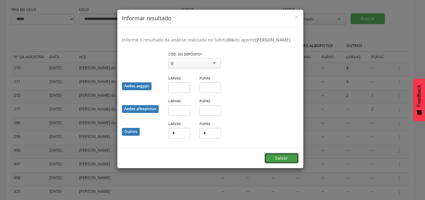
click at [273, 163] on button "Salvar" at bounding box center [282, 158] width 34 height 11
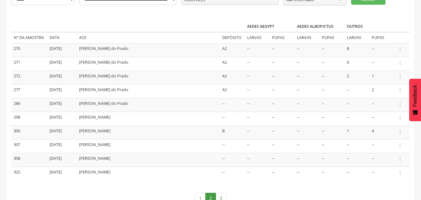
scroll to position [108, 0]
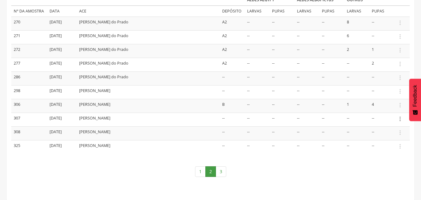
click at [400, 118] on icon "" at bounding box center [399, 118] width 7 height 7
click at [386, 108] on link "Informar resultado" at bounding box center [378, 108] width 49 height 8
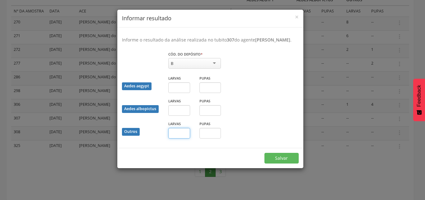
click at [184, 138] on input "text" at bounding box center [179, 133] width 22 height 11
type input "*"
click at [286, 163] on button "Salvar" at bounding box center [282, 158] width 34 height 11
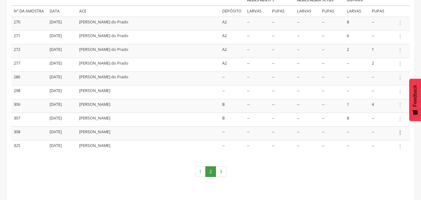
click at [400, 131] on icon "" at bounding box center [399, 132] width 7 height 7
click at [380, 121] on link "Informar resultado" at bounding box center [378, 122] width 49 height 8
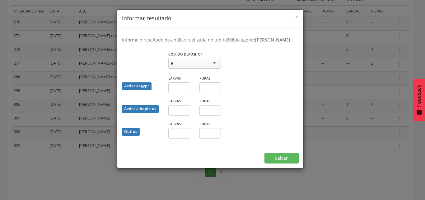
click at [190, 69] on div "B" at bounding box center [194, 63] width 53 height 11
click at [175, 138] on input "text" at bounding box center [179, 133] width 22 height 11
click at [237, 143] on div "Outros Larvas Pupas" at bounding box center [210, 131] width 186 height 23
click at [175, 93] on input "text" at bounding box center [179, 87] width 22 height 11
type input "*"
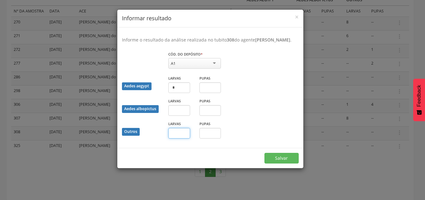
click at [179, 138] on input "text" at bounding box center [179, 133] width 22 height 11
type input "*"
click at [211, 138] on input "text" at bounding box center [211, 133] width 22 height 11
type input "*"
click at [285, 163] on button "Salvar" at bounding box center [282, 158] width 34 height 11
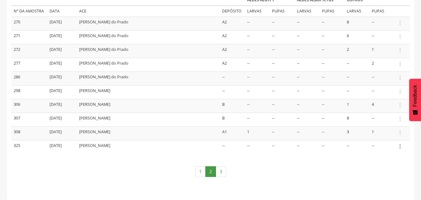
click at [398, 147] on icon "" at bounding box center [399, 146] width 7 height 7
click at [372, 134] on link "Informar resultado" at bounding box center [378, 136] width 49 height 8
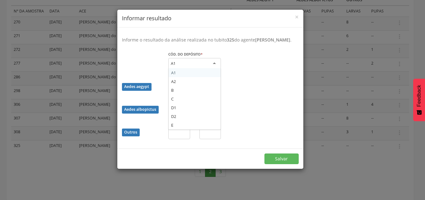
click at [201, 66] on div "A1" at bounding box center [194, 63] width 53 height 11
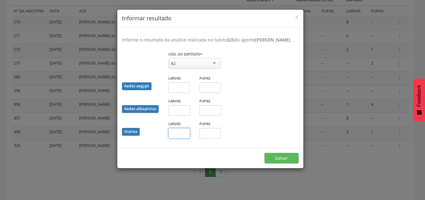
click at [181, 138] on input "text" at bounding box center [179, 133] width 22 height 11
type input "*"
click at [271, 163] on button "Salvar" at bounding box center [282, 158] width 34 height 11
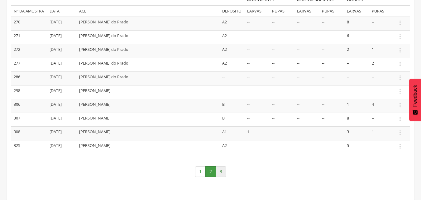
click at [221, 171] on link "3" at bounding box center [220, 171] width 11 height 11
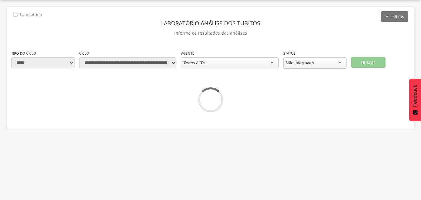
scroll to position [19, 0]
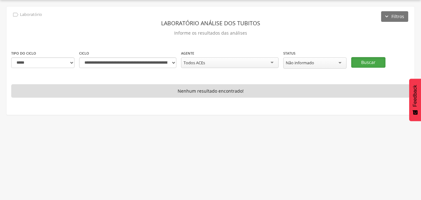
click at [361, 65] on button "Buscar" at bounding box center [368, 62] width 34 height 11
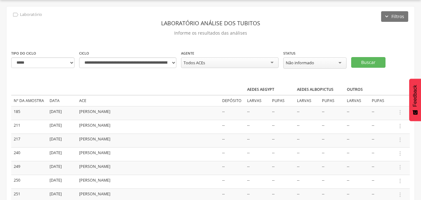
scroll to position [50, 0]
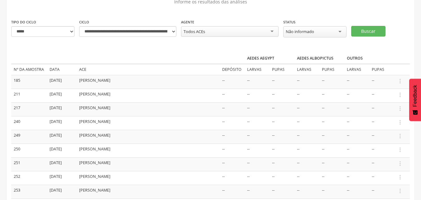
drag, startPoint x: 401, startPoint y: 108, endPoint x: 394, endPoint y: 105, distance: 7.7
click at [399, 108] on icon "" at bounding box center [399, 108] width 7 height 7
click at [375, 97] on link "Informar resultado" at bounding box center [378, 98] width 49 height 8
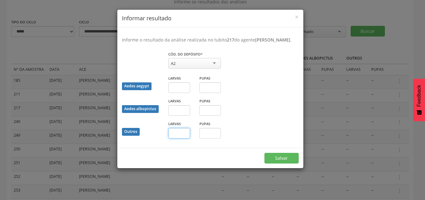
click at [182, 138] on input "text" at bounding box center [179, 133] width 22 height 11
type input "*"
click at [280, 163] on button "Salvar" at bounding box center [282, 158] width 34 height 11
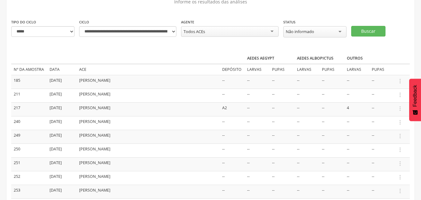
click at [398, 121] on icon "" at bounding box center [399, 122] width 7 height 7
click at [390, 111] on link "Informar resultado" at bounding box center [378, 112] width 49 height 8
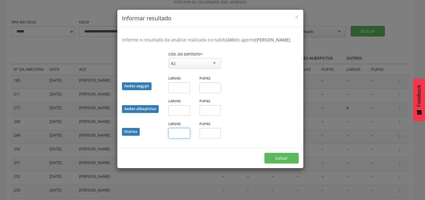
click at [180, 138] on input "text" at bounding box center [179, 133] width 22 height 11
type input "*"
click at [290, 160] on button "Salvar" at bounding box center [282, 158] width 34 height 11
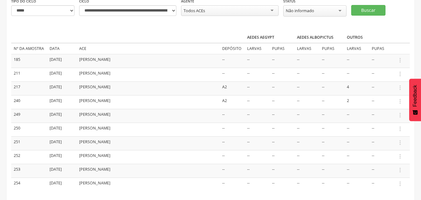
scroll to position [81, 0]
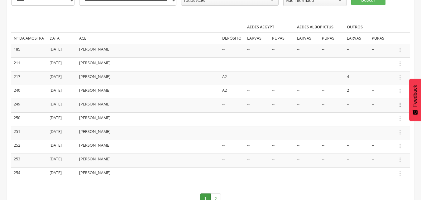
click at [401, 104] on icon "" at bounding box center [399, 104] width 7 height 7
click at [365, 95] on link "Informar resultado" at bounding box center [378, 94] width 49 height 8
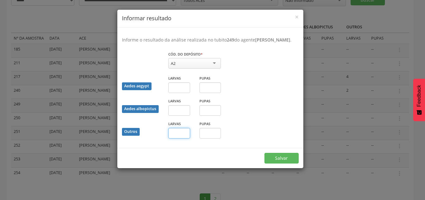
click at [182, 138] on input "text" at bounding box center [179, 133] width 22 height 11
type input "*"
click at [286, 163] on button "Salvar" at bounding box center [282, 158] width 34 height 11
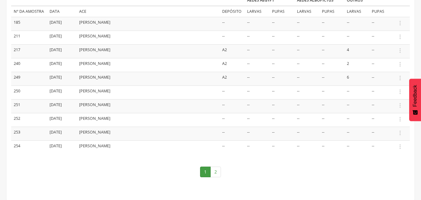
scroll to position [108, 0]
click at [400, 92] on icon "" at bounding box center [399, 91] width 7 height 7
click at [387, 80] on link "Informar resultado" at bounding box center [378, 81] width 49 height 8
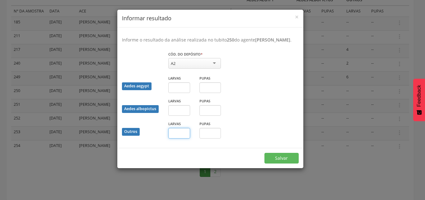
click at [186, 138] on input "text" at bounding box center [179, 133] width 22 height 11
drag, startPoint x: 285, startPoint y: 119, endPoint x: 259, endPoint y: 97, distance: 34.0
click at [281, 117] on div "Aedes albopictus Larvas Pupas" at bounding box center [210, 108] width 186 height 23
click at [183, 93] on input "text" at bounding box center [179, 87] width 22 height 11
type input "*"
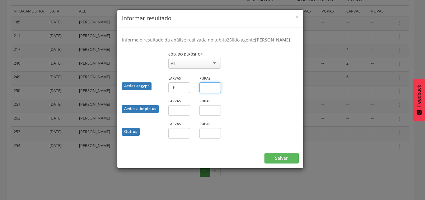
click at [207, 93] on input "text" at bounding box center [211, 87] width 22 height 11
type input "*"
click at [281, 163] on button "Salvar" at bounding box center [282, 158] width 34 height 11
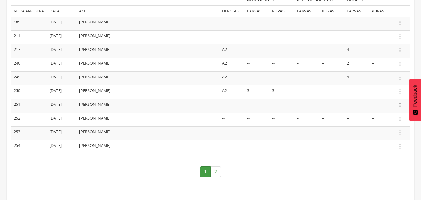
click at [399, 106] on icon "" at bounding box center [399, 105] width 7 height 7
click at [379, 95] on link "Informar resultado" at bounding box center [378, 95] width 49 height 8
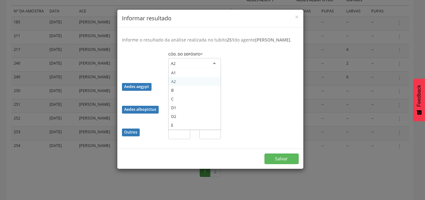
click at [192, 69] on div "A2" at bounding box center [194, 63] width 53 height 11
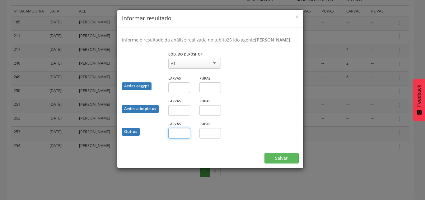
click at [179, 138] on input "text" at bounding box center [179, 133] width 22 height 11
type input "**"
click at [285, 163] on button "Salvar" at bounding box center [282, 158] width 34 height 11
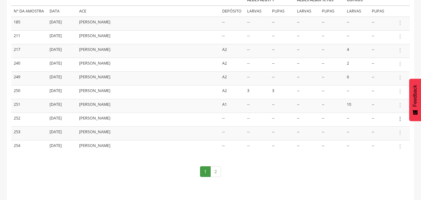
click at [398, 118] on icon "" at bounding box center [399, 118] width 7 height 7
click at [389, 109] on link "Informar resultado" at bounding box center [378, 108] width 49 height 8
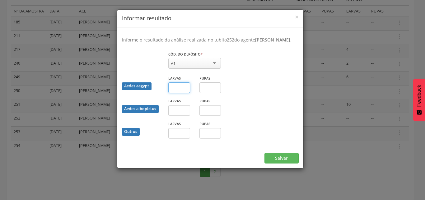
click at [177, 92] on input "text" at bounding box center [179, 87] width 22 height 11
type input "*"
click at [184, 138] on input "text" at bounding box center [179, 133] width 22 height 11
type input "*"
click at [273, 163] on button "Salvar" at bounding box center [282, 158] width 34 height 11
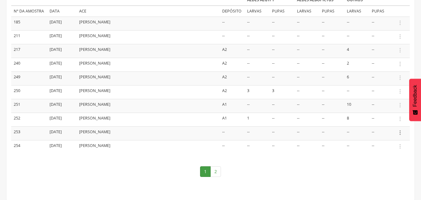
click at [399, 130] on icon "" at bounding box center [399, 132] width 7 height 7
click at [389, 124] on link "Informar resultado" at bounding box center [378, 122] width 49 height 8
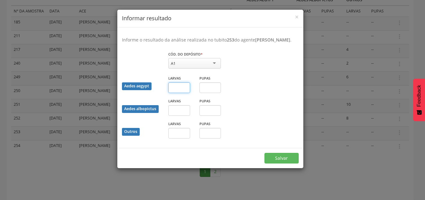
click at [181, 92] on input "text" at bounding box center [179, 87] width 22 height 11
type input "*"
click at [275, 163] on button "Salvar" at bounding box center [282, 158] width 34 height 11
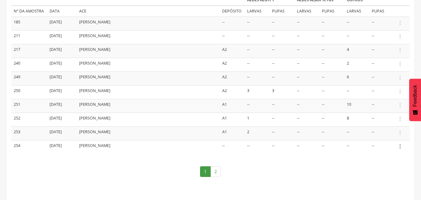
click at [400, 145] on icon "" at bounding box center [399, 146] width 7 height 7
click at [389, 134] on link "Informar resultado" at bounding box center [378, 136] width 49 height 8
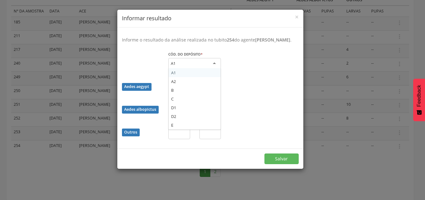
click at [176, 66] on div "A1" at bounding box center [194, 63] width 53 height 11
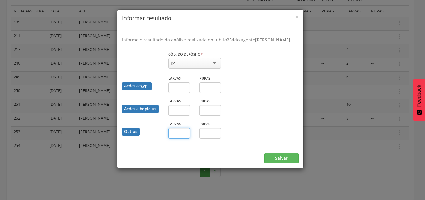
click at [177, 138] on input "text" at bounding box center [179, 133] width 22 height 11
type input "*"
click at [279, 163] on button "Salvar" at bounding box center [282, 158] width 34 height 11
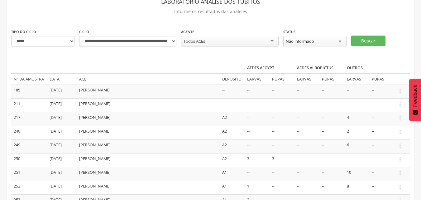
scroll to position [0, 0]
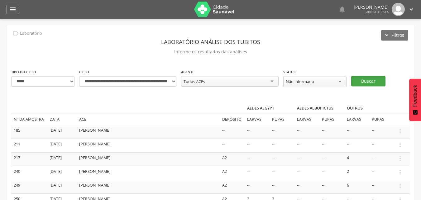
click at [370, 79] on button "Buscar" at bounding box center [368, 81] width 34 height 11
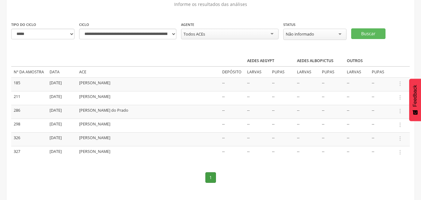
scroll to position [53, 0]
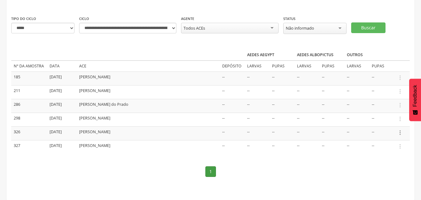
click at [400, 131] on icon "" at bounding box center [399, 132] width 7 height 7
click at [388, 121] on link "Informar resultado" at bounding box center [378, 122] width 49 height 8
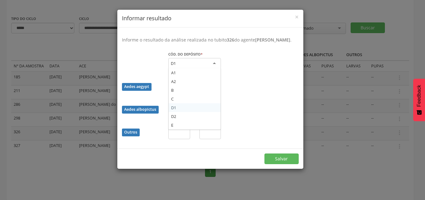
click at [182, 69] on div "D1" at bounding box center [194, 63] width 53 height 11
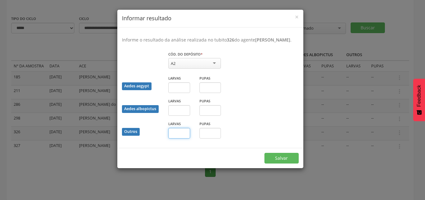
click at [182, 138] on input "text" at bounding box center [179, 133] width 22 height 11
type input "*"
click at [215, 136] on input "text" at bounding box center [211, 133] width 22 height 11
type input "*"
click at [275, 162] on button "Salvar" at bounding box center [282, 158] width 34 height 11
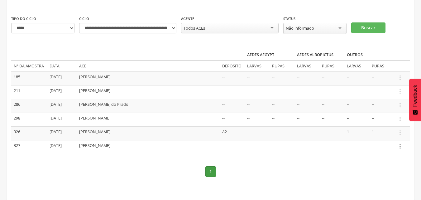
click at [400, 144] on icon "" at bounding box center [399, 146] width 7 height 7
click at [378, 134] on link "Informar resultado" at bounding box center [378, 136] width 49 height 8
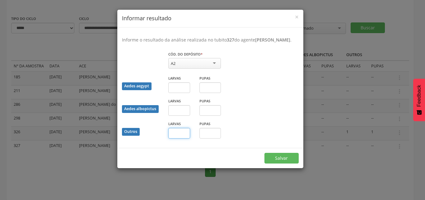
click at [173, 138] on input "text" at bounding box center [179, 133] width 22 height 11
type input "*"
click at [278, 160] on button "Salvar" at bounding box center [282, 158] width 34 height 11
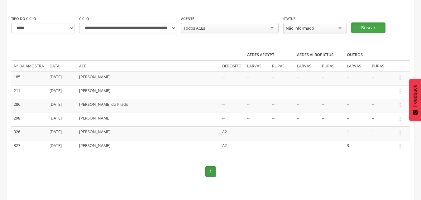
click at [361, 26] on button "Buscar" at bounding box center [368, 27] width 34 height 11
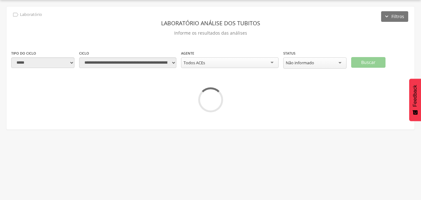
scroll to position [26, 0]
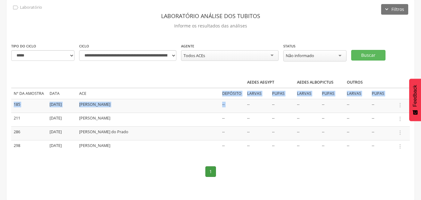
drag, startPoint x: 178, startPoint y: 92, endPoint x: 244, endPoint y: 118, distance: 71.1
click at [244, 118] on table "Aedes aegypt Aedes albopictus Outros Nº da amostra Data ACE Depósito Larvas Pup…" at bounding box center [210, 115] width 398 height 77
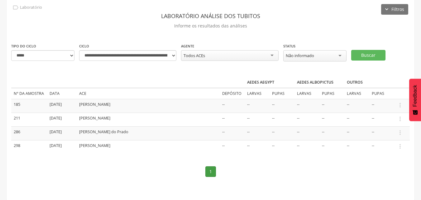
click at [185, 168] on nav "1" at bounding box center [210, 171] width 398 height 23
click at [400, 103] on icon "" at bounding box center [399, 105] width 7 height 7
click at [386, 94] on link "Informar resultado" at bounding box center [378, 95] width 49 height 8
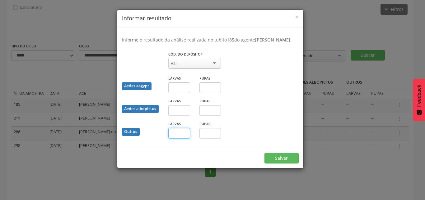
drag, startPoint x: 177, startPoint y: 141, endPoint x: 179, endPoint y: 139, distance: 3.4
click at [177, 138] on input "text" at bounding box center [179, 133] width 22 height 11
type input "**"
click at [292, 163] on button "Salvar" at bounding box center [282, 158] width 34 height 11
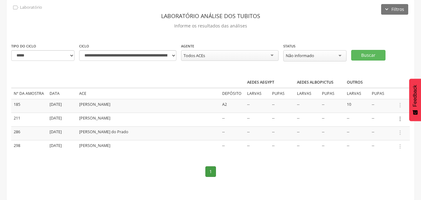
click at [398, 119] on icon "" at bounding box center [399, 118] width 7 height 7
click at [388, 108] on link "Informar resultado" at bounding box center [378, 108] width 49 height 8
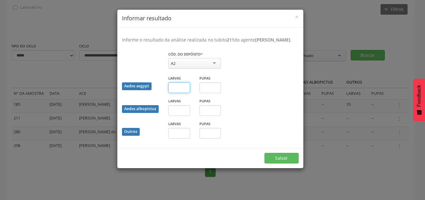
click at [183, 92] on input "text" at bounding box center [179, 87] width 22 height 11
type input "*"
click at [181, 138] on input "text" at bounding box center [179, 133] width 22 height 11
type input "*"
click at [272, 163] on button "Salvar" at bounding box center [282, 158] width 34 height 11
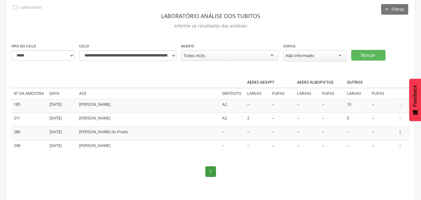
click at [401, 131] on icon "" at bounding box center [399, 132] width 7 height 7
click at [387, 121] on link "Informar resultado" at bounding box center [378, 122] width 49 height 8
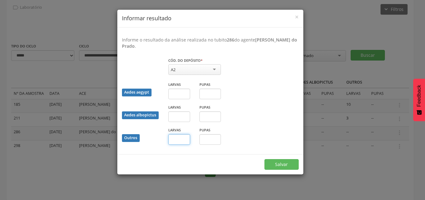
click at [185, 140] on input "text" at bounding box center [179, 139] width 22 height 11
type input "*"
click at [271, 166] on button "Salvar" at bounding box center [282, 164] width 34 height 11
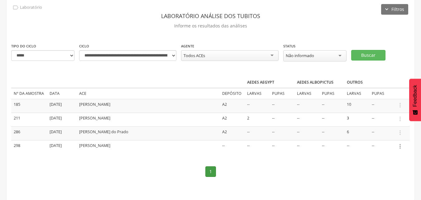
click at [399, 147] on icon "" at bounding box center [399, 146] width 7 height 7
click at [381, 136] on link "Informar resultado" at bounding box center [378, 136] width 49 height 8
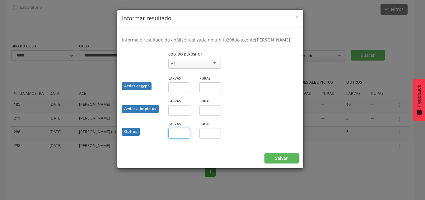
click at [180, 138] on input "text" at bounding box center [179, 133] width 22 height 11
type input "*"
click at [278, 163] on button "Salvar" at bounding box center [282, 158] width 34 height 11
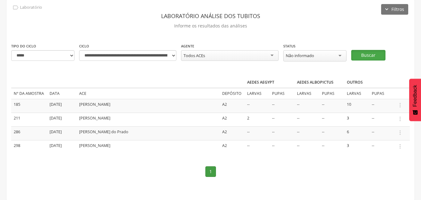
click at [361, 54] on button "Buscar" at bounding box center [368, 55] width 34 height 11
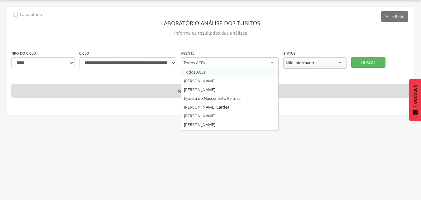
click at [273, 62] on div "Todos ACEs" at bounding box center [229, 62] width 97 height 11
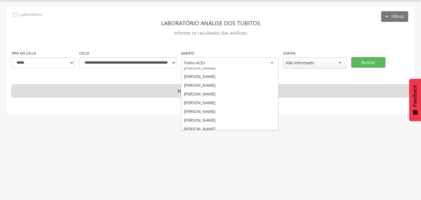
scroll to position [59, 0]
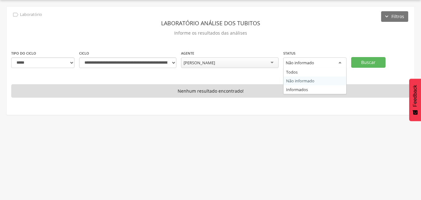
click at [331, 65] on div "Não informado" at bounding box center [314, 62] width 63 height 11
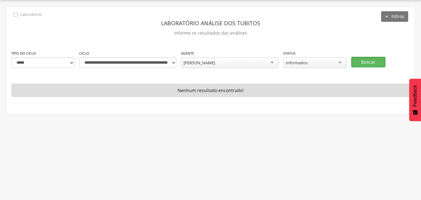
drag, startPoint x: 357, startPoint y: 63, endPoint x: 382, endPoint y: 40, distance: 34.6
click at [357, 63] on button "Buscar" at bounding box center [368, 62] width 34 height 11
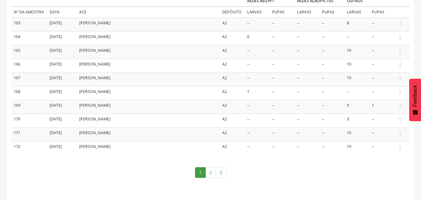
scroll to position [108, 0]
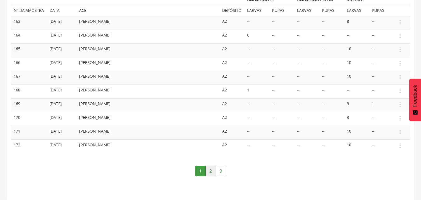
click at [209, 170] on link "2" at bounding box center [210, 170] width 11 height 11
click at [400, 133] on icon "" at bounding box center [399, 131] width 7 height 7
click at [384, 121] on link "Informar resultado" at bounding box center [378, 121] width 49 height 8
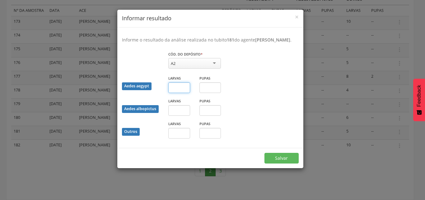
click at [179, 93] on input "text" at bounding box center [179, 87] width 22 height 11
type input "*"
click at [278, 163] on button "Salvar" at bounding box center [282, 158] width 34 height 11
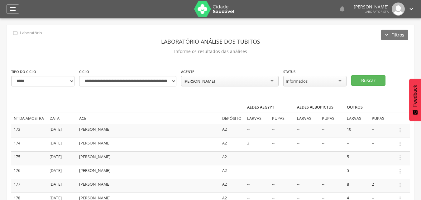
scroll to position [0, 0]
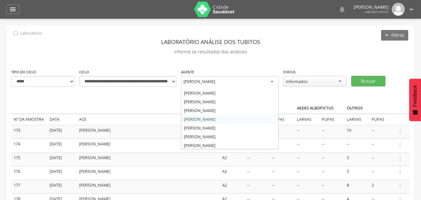
click at [272, 82] on div "[PERSON_NAME]" at bounding box center [229, 81] width 97 height 11
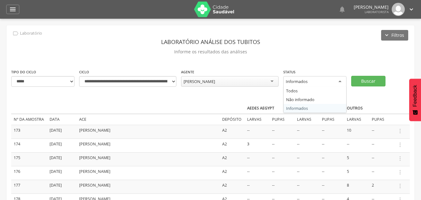
click at [341, 81] on div "Informados" at bounding box center [314, 81] width 63 height 11
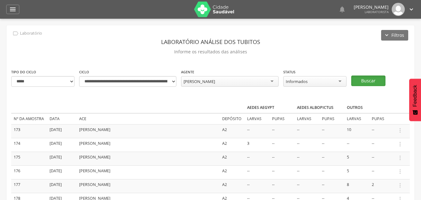
click at [361, 83] on button "Buscar" at bounding box center [368, 80] width 34 height 11
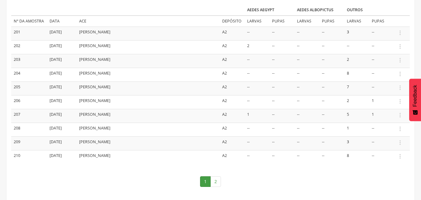
scroll to position [108, 0]
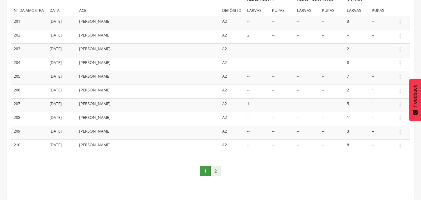
click at [216, 170] on link "2" at bounding box center [215, 170] width 11 height 11
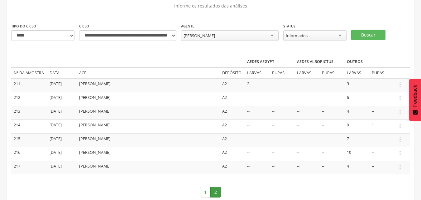
scroll to position [0, 0]
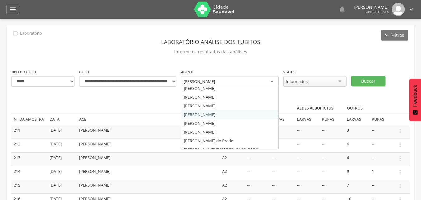
click at [275, 80] on div "[PERSON_NAME]" at bounding box center [229, 81] width 97 height 11
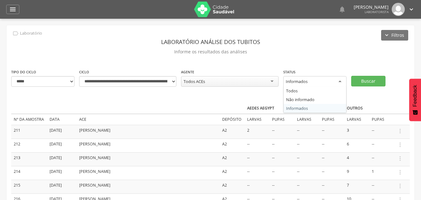
click at [338, 83] on div "Informados" at bounding box center [314, 81] width 63 height 11
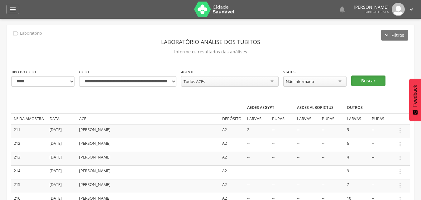
click at [371, 81] on button "Buscar" at bounding box center [368, 80] width 34 height 11
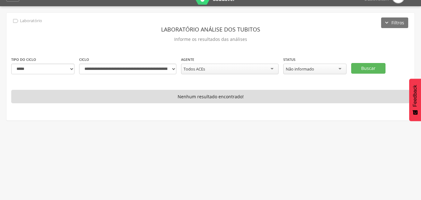
scroll to position [19, 0]
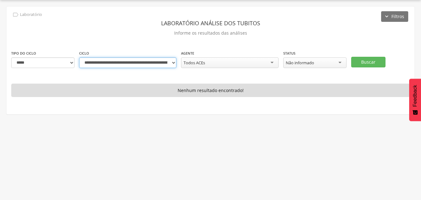
click at [173, 62] on select "**********" at bounding box center [127, 62] width 97 height 11
select select "**********"
click at [79, 57] on select "**********" at bounding box center [127, 62] width 97 height 11
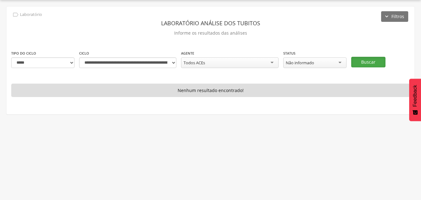
click at [369, 62] on button "Buscar" at bounding box center [368, 62] width 34 height 11
click at [68, 68] on select "**********" at bounding box center [42, 62] width 63 height 11
select select "*"
click at [11, 57] on select "**********" at bounding box center [42, 62] width 63 height 11
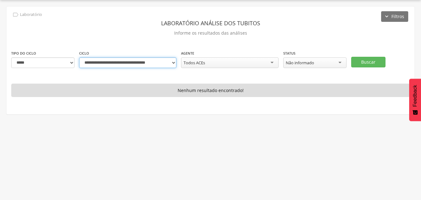
click at [166, 62] on select "**********" at bounding box center [127, 62] width 97 height 11
click at [79, 57] on select "**********" at bounding box center [127, 62] width 97 height 11
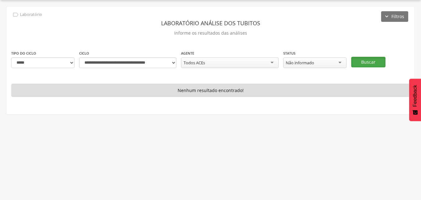
click at [372, 61] on button "Buscar" at bounding box center [368, 62] width 34 height 11
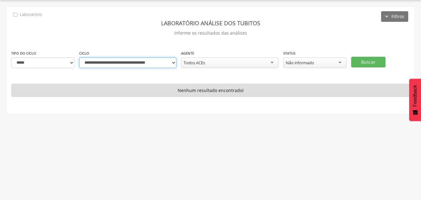
click at [172, 63] on select "**********" at bounding box center [127, 62] width 97 height 11
select select "**********"
click at [79, 57] on select "**********" at bounding box center [127, 62] width 97 height 11
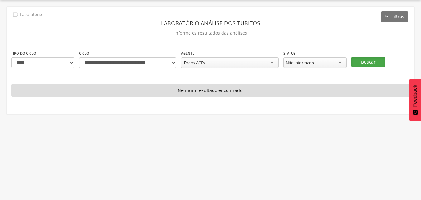
click at [356, 60] on button "Buscar" at bounding box center [368, 62] width 34 height 11
click at [78, 124] on div " Usuários  Perfil do Usuário [PERSON_NAME] CPF: 000.000.000-00, [GEOGRAPHIC_D…" at bounding box center [210, 100] width 421 height 200
